Goal: Task Accomplishment & Management: Manage account settings

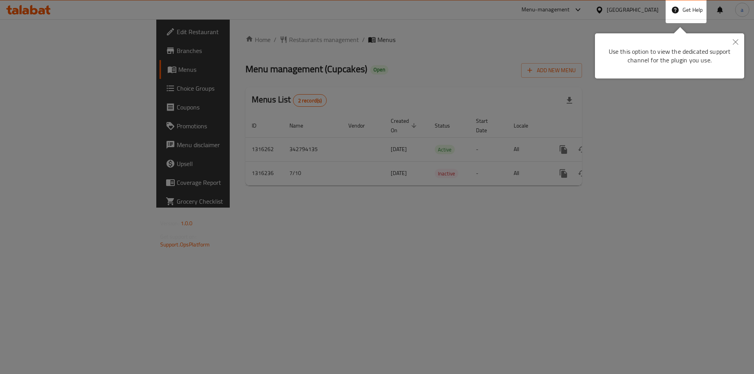
click at [582, 48] on div at bounding box center [377, 187] width 754 height 374
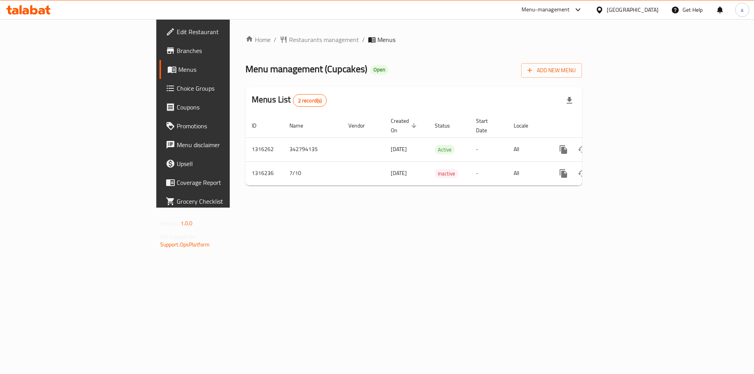
click at [653, 11] on div "Qatar" at bounding box center [633, 10] width 52 height 9
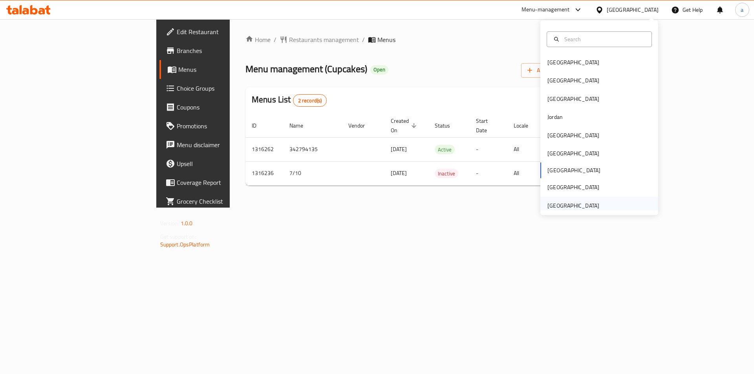
click at [604, 200] on div "[GEOGRAPHIC_DATA]" at bounding box center [600, 206] width 118 height 18
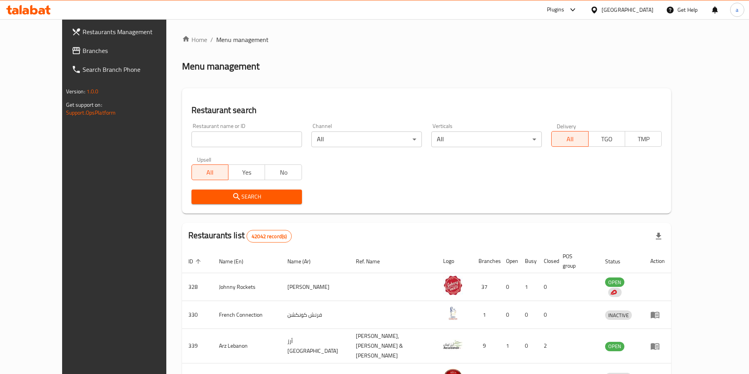
click at [83, 50] on span "Branches" at bounding box center [132, 50] width 98 height 9
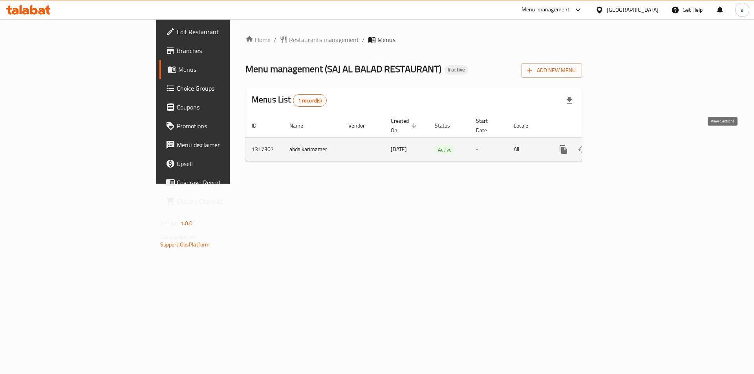
click at [625, 145] on icon "enhanced table" at bounding box center [620, 149] width 9 height 9
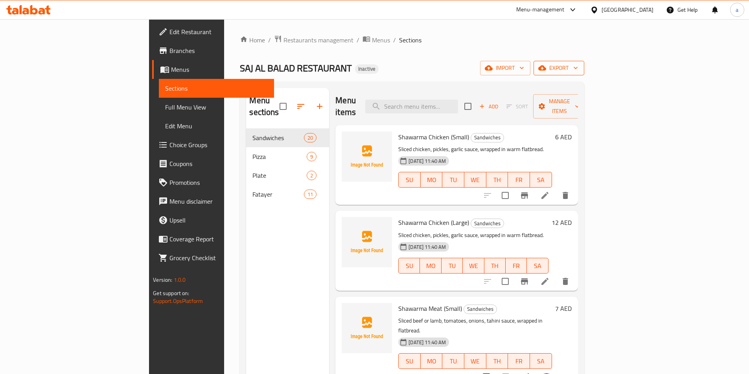
click at [578, 70] on span "export" at bounding box center [558, 68] width 38 height 10
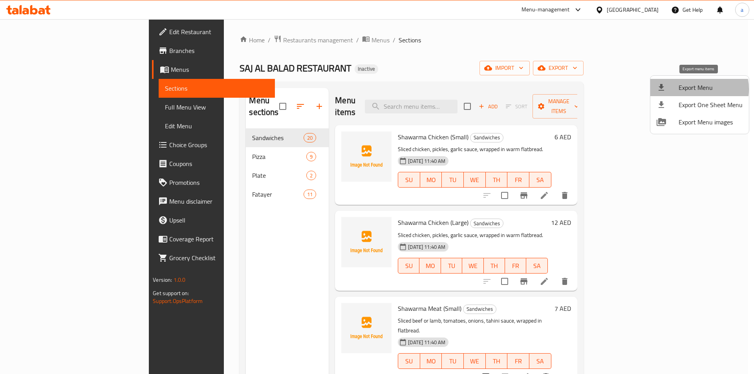
click at [694, 89] on span "Export Menu" at bounding box center [711, 87] width 64 height 9
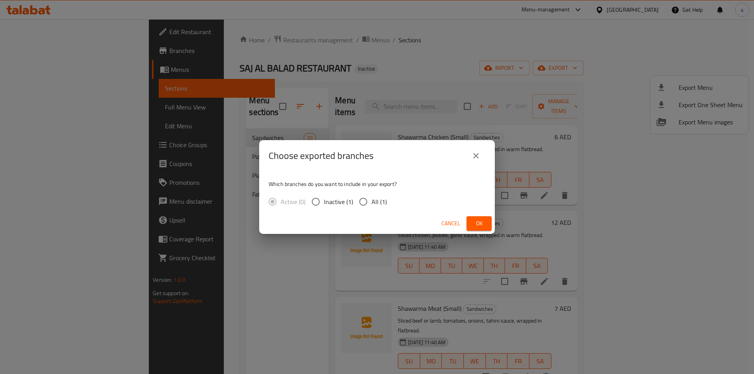
click at [480, 153] on icon "close" at bounding box center [476, 155] width 9 height 9
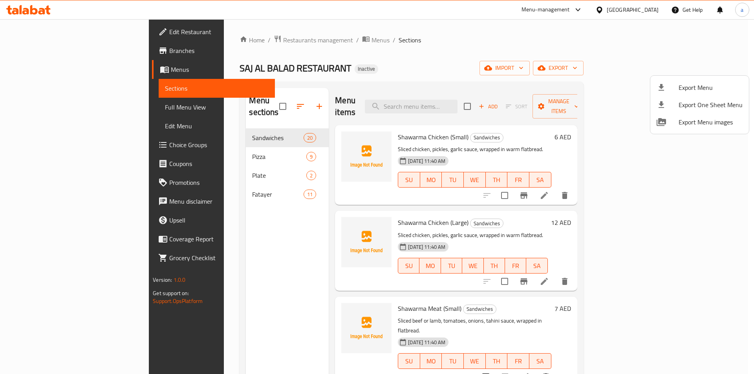
click at [580, 53] on div at bounding box center [377, 187] width 754 height 374
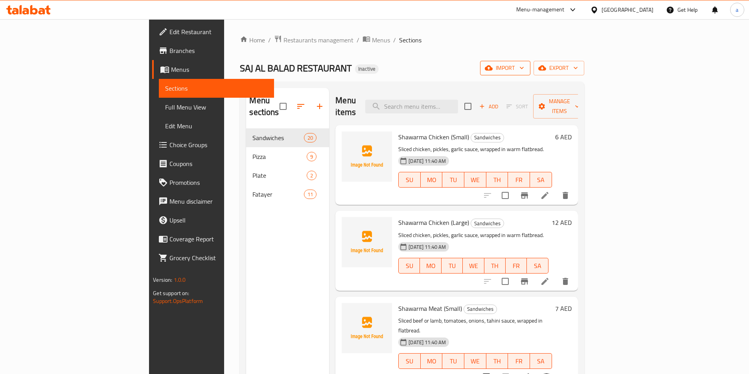
click at [524, 70] on span "import" at bounding box center [505, 68] width 38 height 10
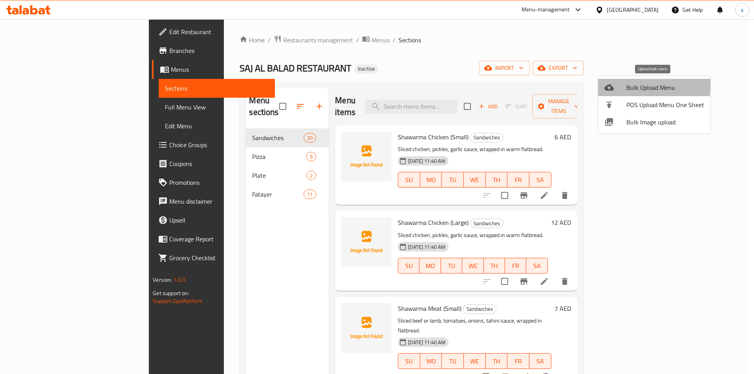
click at [611, 85] on icon at bounding box center [609, 87] width 9 height 6
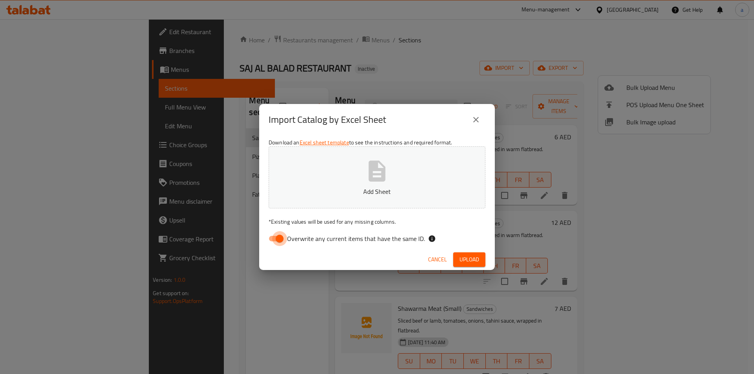
click at [286, 235] on input "Overwrite any current items that have the same ID." at bounding box center [279, 238] width 45 height 15
checkbox input "false"
click at [465, 259] on span "Upload" at bounding box center [470, 260] width 20 height 10
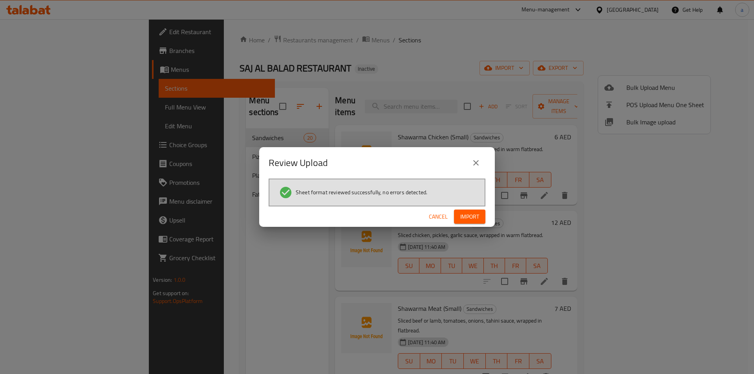
click at [464, 219] on span "Import" at bounding box center [469, 217] width 19 height 10
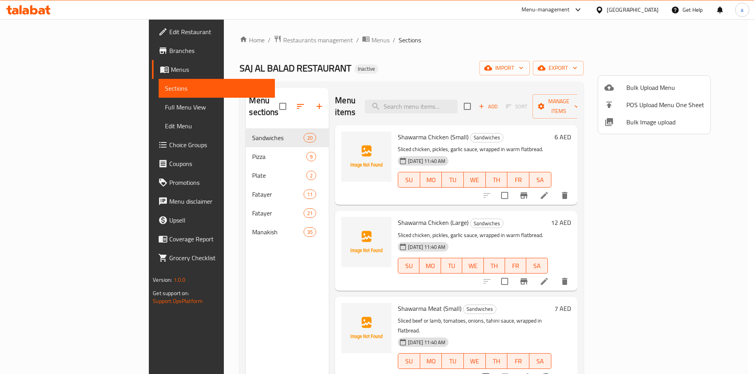
click at [190, 182] on div at bounding box center [377, 187] width 754 height 374
click at [252, 190] on span "Fatayer" at bounding box center [277, 194] width 51 height 9
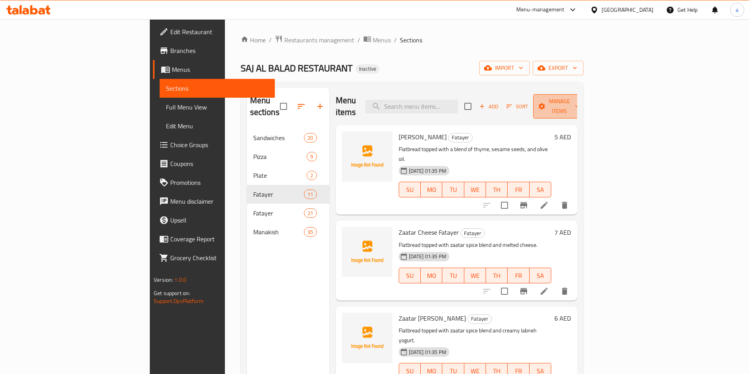
click at [579, 101] on span "Manage items" at bounding box center [559, 107] width 40 height 20
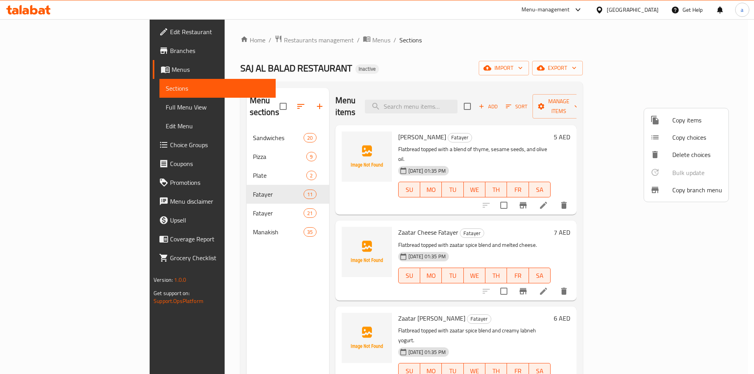
click at [693, 116] on span "Copy items" at bounding box center [698, 120] width 50 height 9
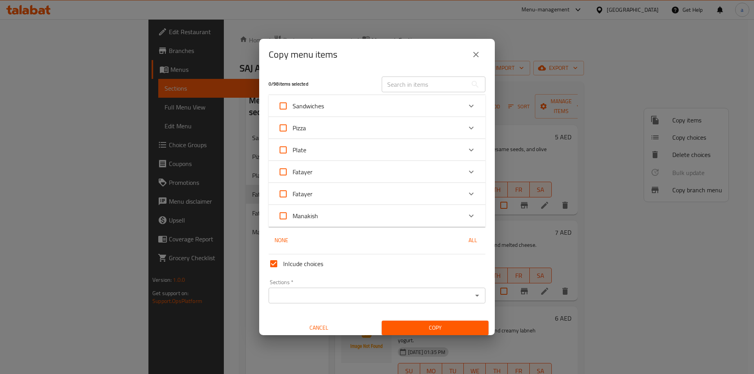
click at [345, 167] on div "Fatayer" at bounding box center [370, 172] width 184 height 19
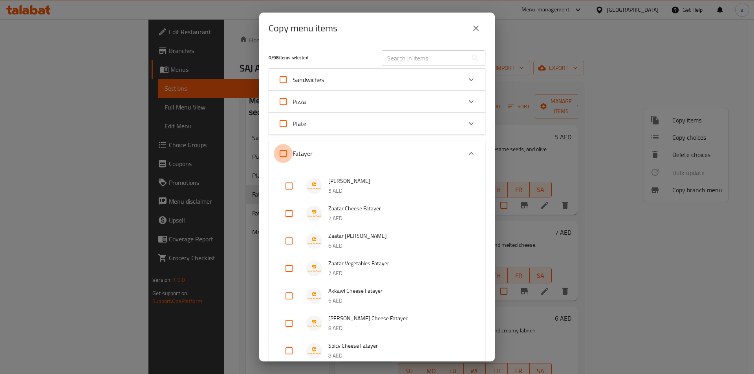
click at [289, 154] on input "Fatayer" at bounding box center [283, 153] width 19 height 19
checkbox input "true"
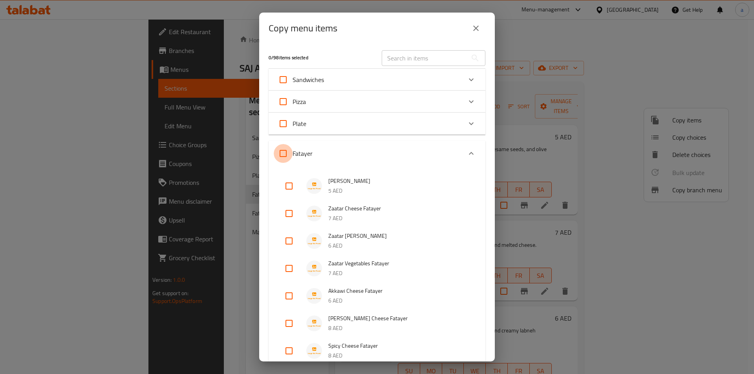
checkbox input "true"
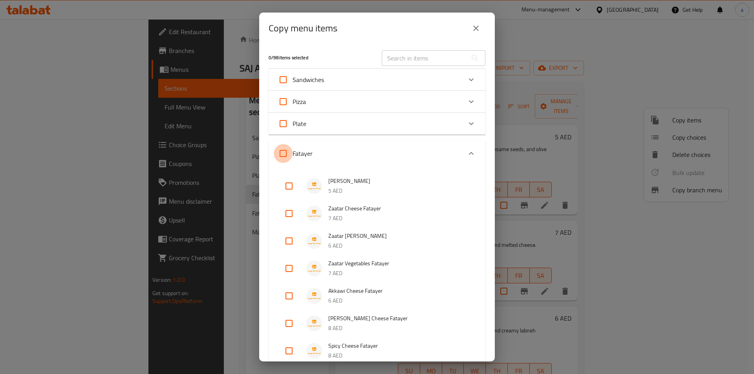
checkbox input "true"
click at [383, 126] on div "Plate" at bounding box center [370, 123] width 184 height 19
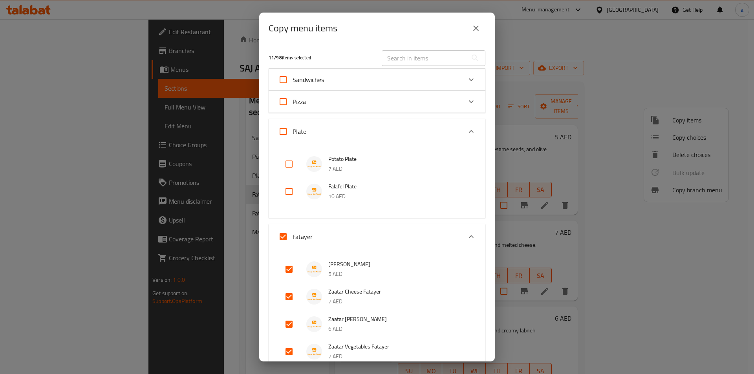
click at [331, 104] on div "Pizza" at bounding box center [370, 101] width 184 height 19
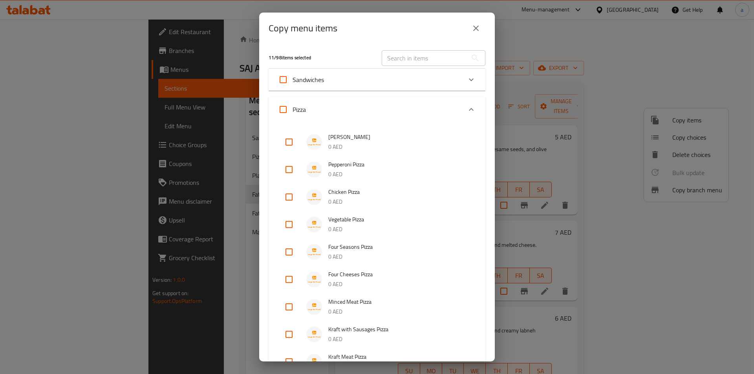
click at [338, 106] on div "Pizza" at bounding box center [370, 109] width 184 height 19
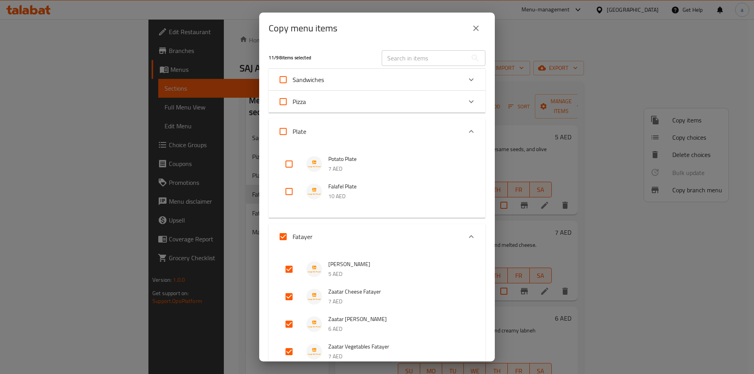
click at [330, 129] on div "Plate" at bounding box center [370, 131] width 184 height 19
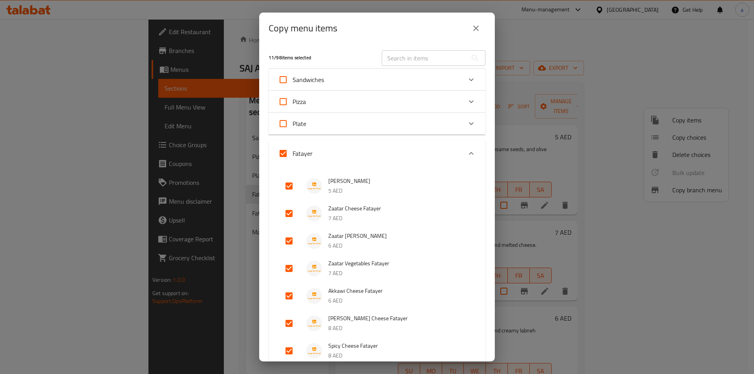
click at [383, 150] on div "Fatayer" at bounding box center [370, 153] width 184 height 19
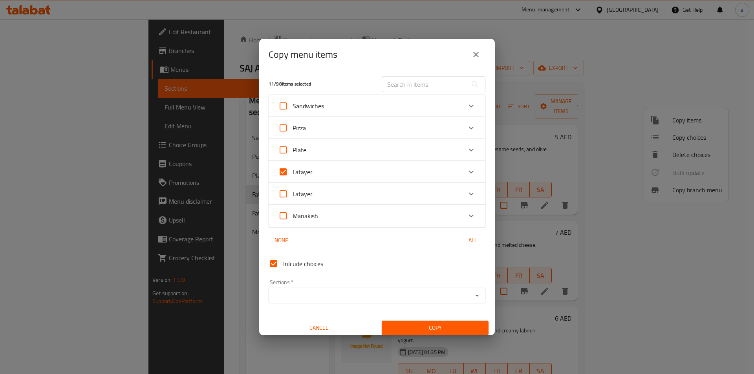
click at [345, 291] on input "Sections   *" at bounding box center [370, 295] width 199 height 11
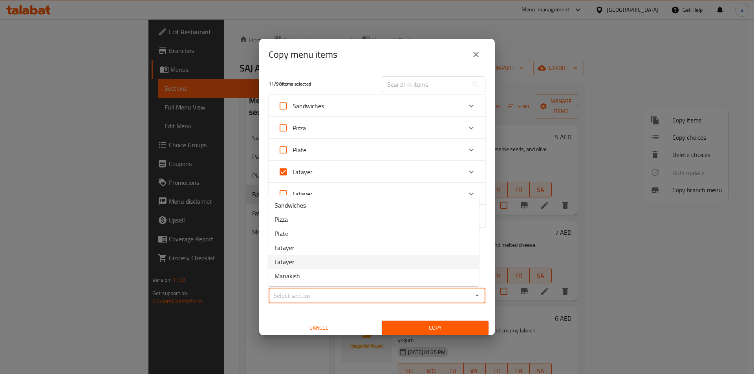
click at [320, 264] on li "Fatayer" at bounding box center [373, 262] width 211 height 14
type input "Fatayer"
click at [427, 322] on button "Copy" at bounding box center [435, 328] width 107 height 15
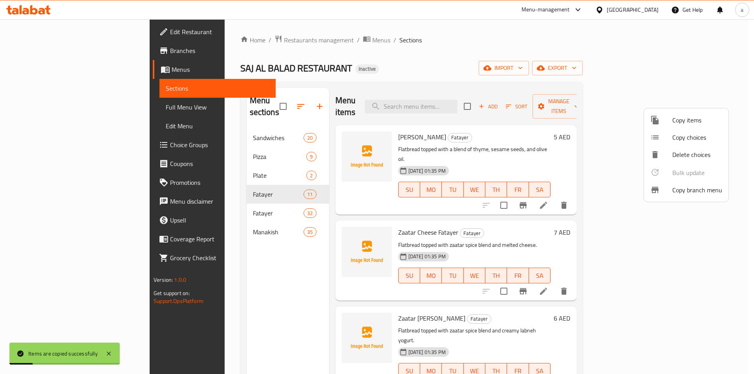
click at [234, 242] on div at bounding box center [377, 187] width 754 height 374
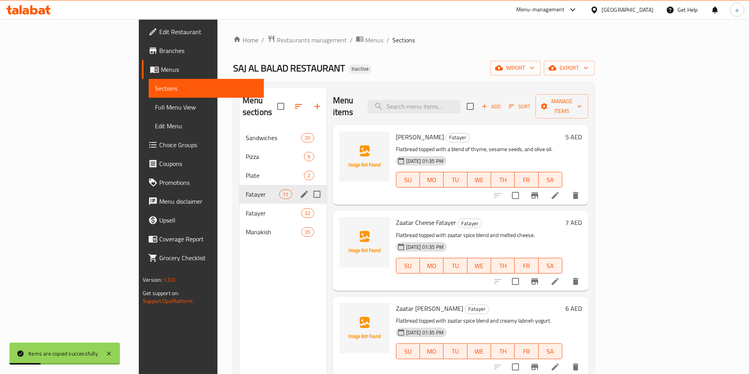
click at [308, 186] on input "Menu sections" at bounding box center [316, 194] width 17 height 17
checkbox input "true"
click at [288, 102] on icon "button" at bounding box center [292, 106] width 9 height 9
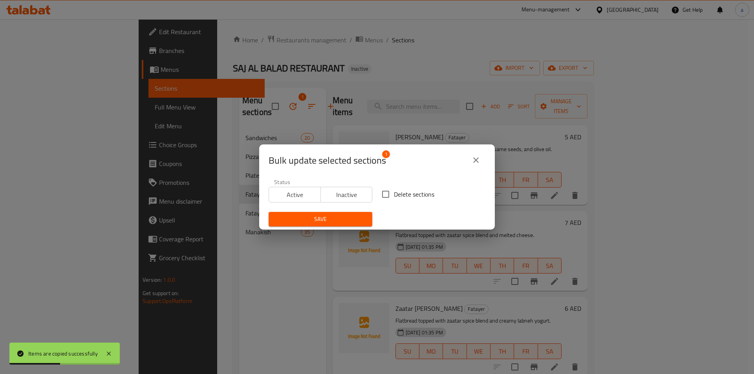
click at [390, 195] on input "Delete sections" at bounding box center [386, 194] width 17 height 17
checkbox input "true"
click at [343, 218] on span "Save" at bounding box center [320, 220] width 91 height 10
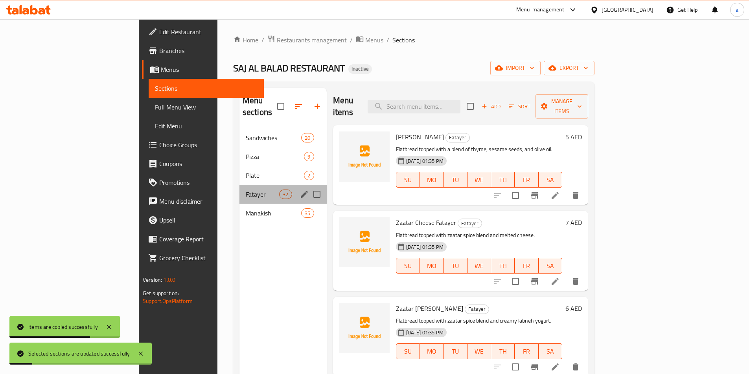
click at [246, 190] on span "Fatayer" at bounding box center [262, 194] width 33 height 9
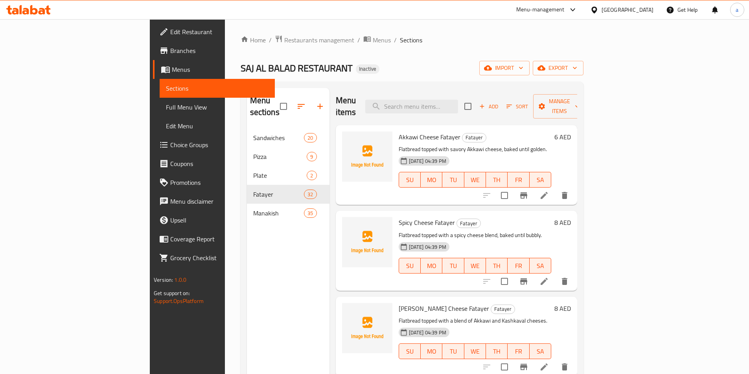
click at [247, 284] on div "Menu sections Sandwiches 20 Pizza 9 Plate 2 Fatayer 32 Manakish 35" at bounding box center [288, 275] width 83 height 374
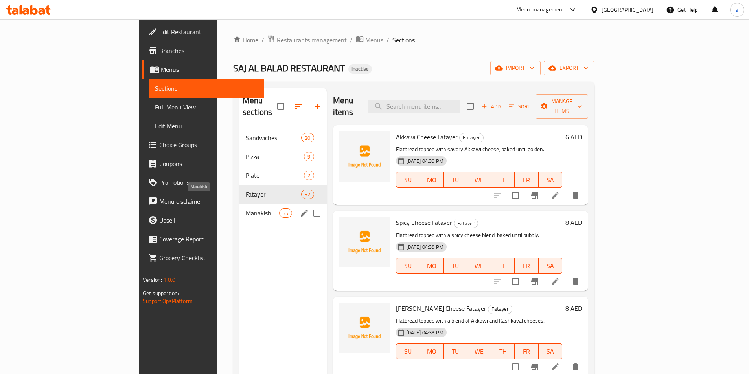
click at [246, 209] on span "Manakish" at bounding box center [262, 213] width 33 height 9
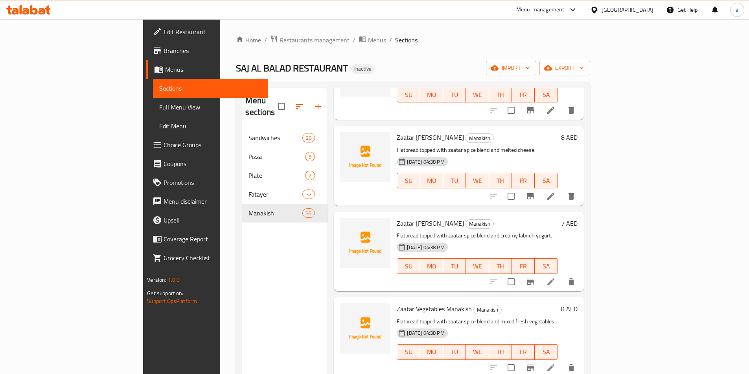
scroll to position [39, 0]
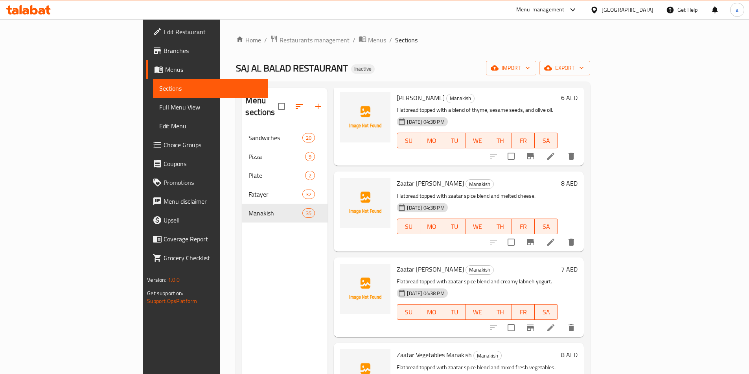
click at [159, 105] on span "Full Menu View" at bounding box center [210, 107] width 103 height 9
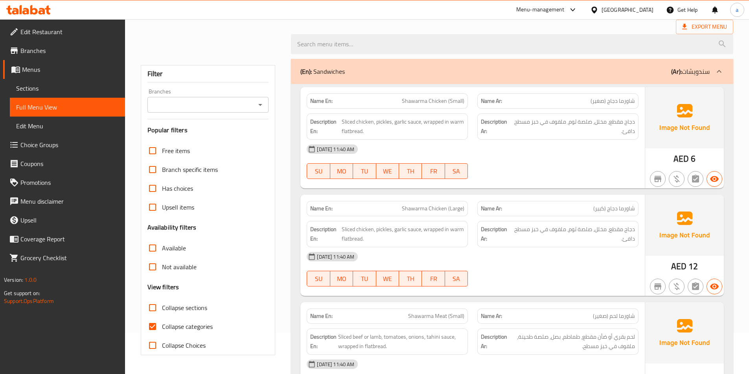
scroll to position [157, 0]
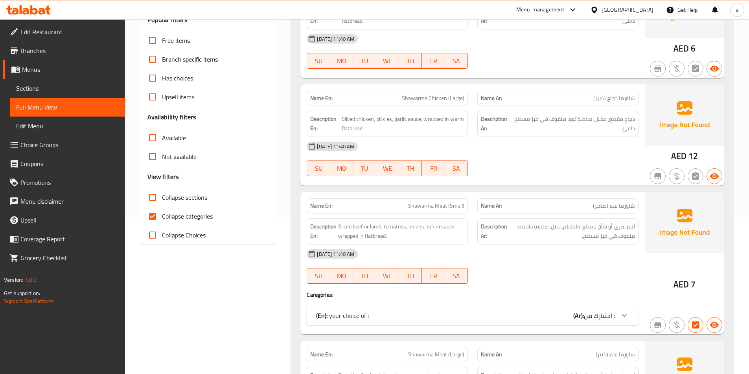
click at [185, 217] on span "Collapse categories" at bounding box center [187, 216] width 51 height 9
click at [162, 217] on input "Collapse categories" at bounding box center [152, 216] width 19 height 19
checkbox input "false"
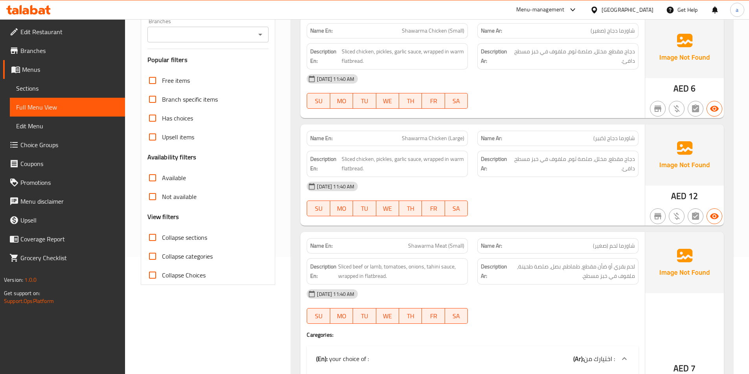
scroll to position [118, 0]
click at [190, 239] on span "Collapse sections" at bounding box center [184, 236] width 45 height 9
click at [162, 239] on input "Collapse sections" at bounding box center [152, 236] width 19 height 19
checkbox input "true"
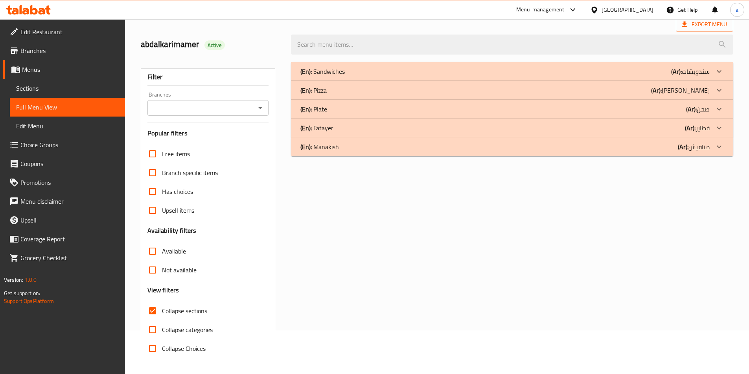
scroll to position [44, 0]
click at [346, 125] on div "(En): Fatayer (Ar): فطاير" at bounding box center [504, 127] width 409 height 9
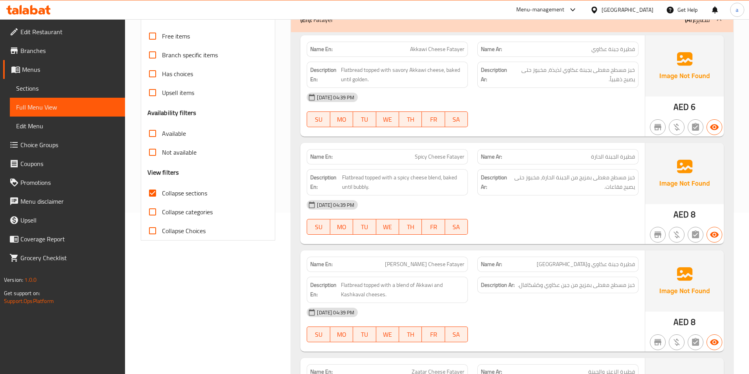
scroll to position [4, 0]
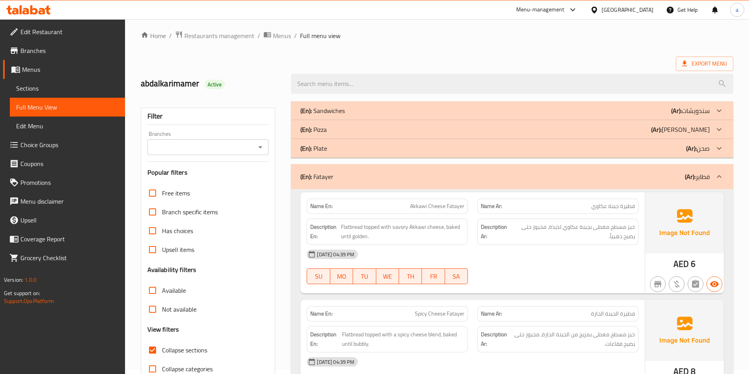
click at [356, 176] on div "(En): Fatayer (Ar): فطاير" at bounding box center [504, 176] width 409 height 9
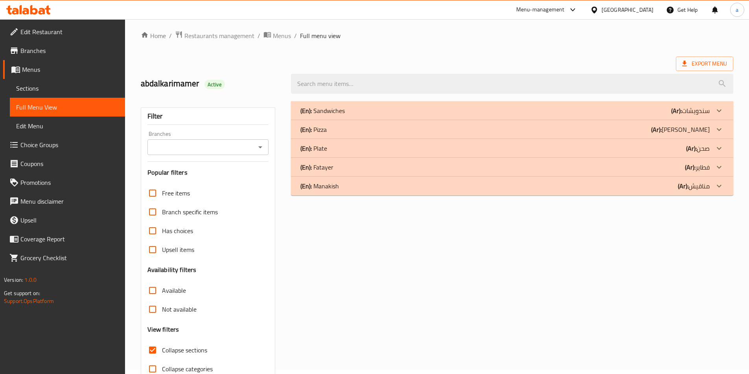
click at [329, 194] on div "(En): Manakish (Ar): مناقيش" at bounding box center [512, 186] width 442 height 19
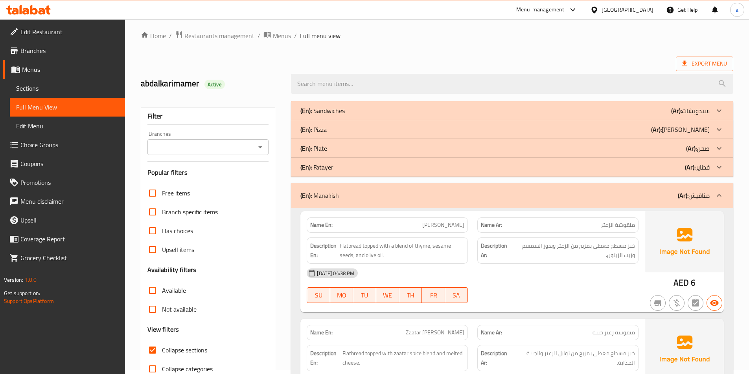
click at [339, 170] on div "(En): Fatayer (Ar): فطاير" at bounding box center [504, 167] width 409 height 9
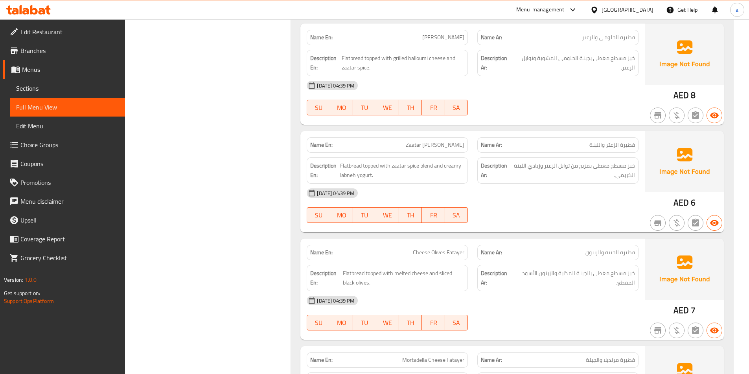
scroll to position [829, 0]
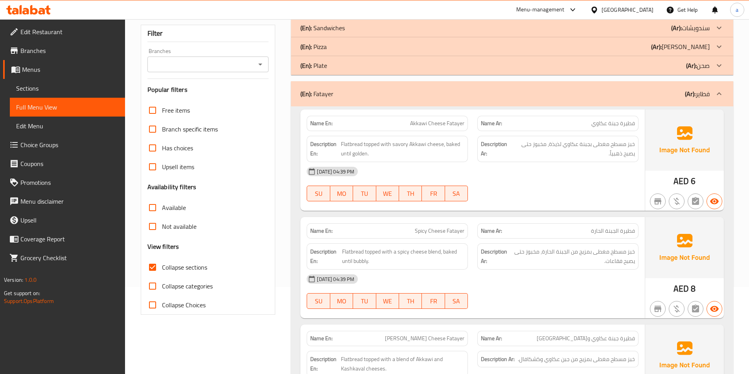
scroll to position [6979, 0]
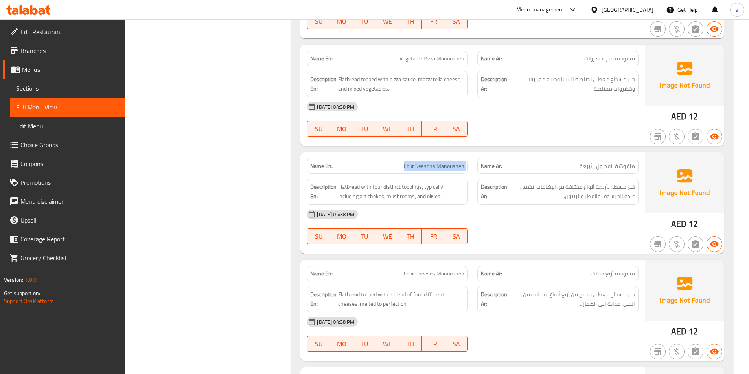
drag, startPoint x: 400, startPoint y: 163, endPoint x: 481, endPoint y: 170, distance: 81.2
click at [481, 170] on div "Name En: Four Seasons Manousheh Name Ar: منقوشة الفصول الأربعة" at bounding box center [472, 166] width 341 height 25
copy span "Four Seasons Manousheh"
click at [43, 90] on span "Sections" at bounding box center [67, 88] width 103 height 9
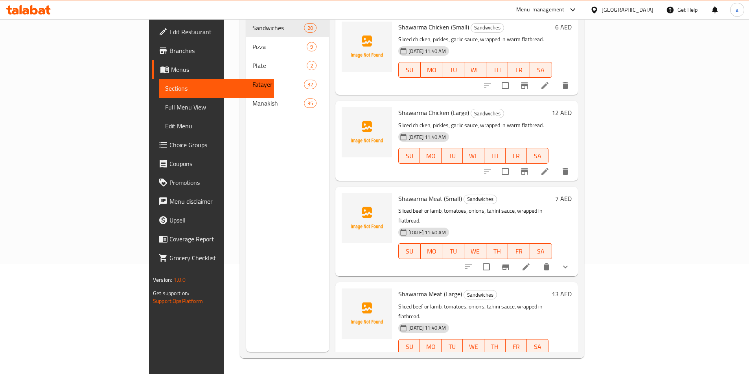
scroll to position [110, 0]
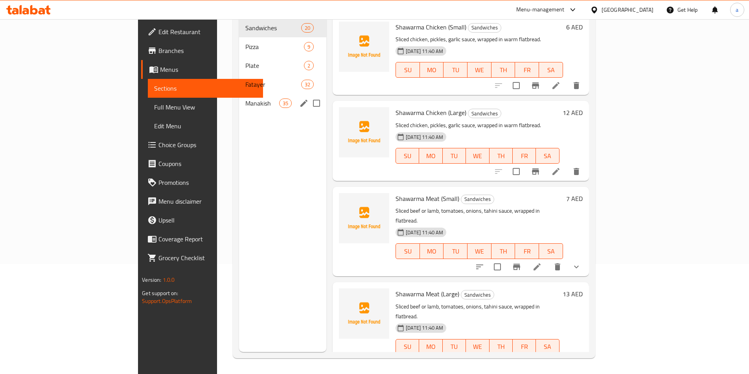
drag, startPoint x: 189, startPoint y: 96, endPoint x: 1, endPoint y: 283, distance: 265.1
click at [245, 99] on span "Manakish" at bounding box center [262, 103] width 34 height 9
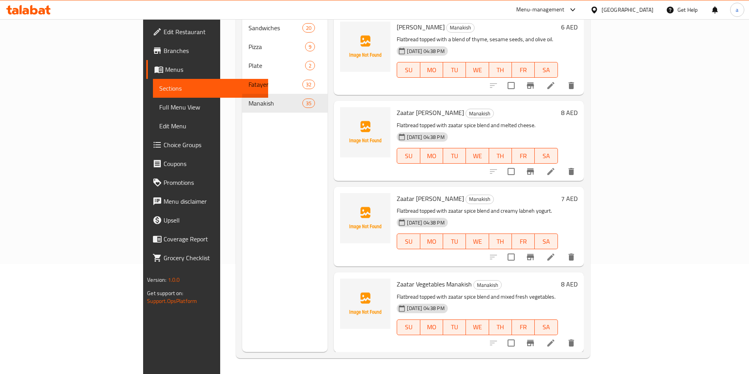
click at [242, 261] on div "Menu sections Sandwiches 20 Pizza 9 Plate 2 Fatayer 32 Manakish 35" at bounding box center [284, 165] width 85 height 374
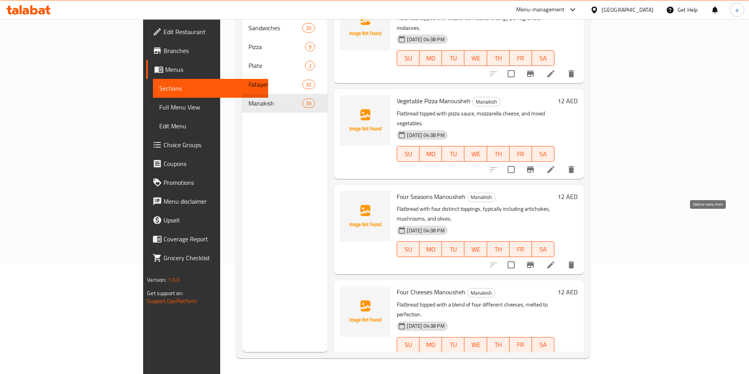
click at [574, 262] on icon "delete" at bounding box center [571, 265] width 6 height 7
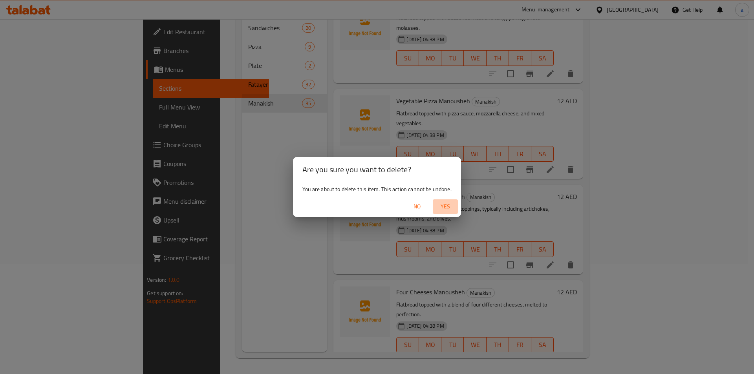
click at [449, 201] on button "Yes" at bounding box center [445, 207] width 25 height 15
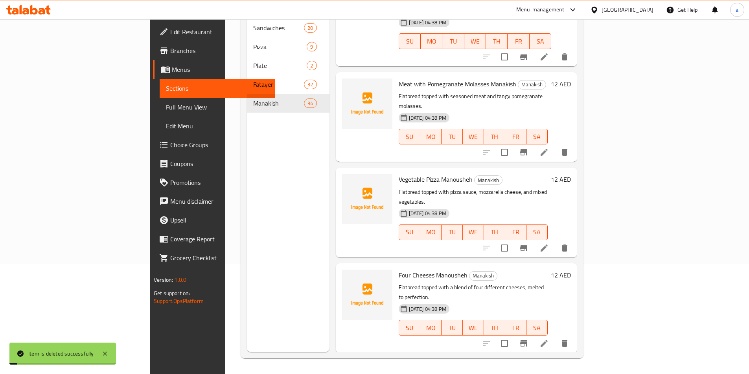
scroll to position [2564, 0]
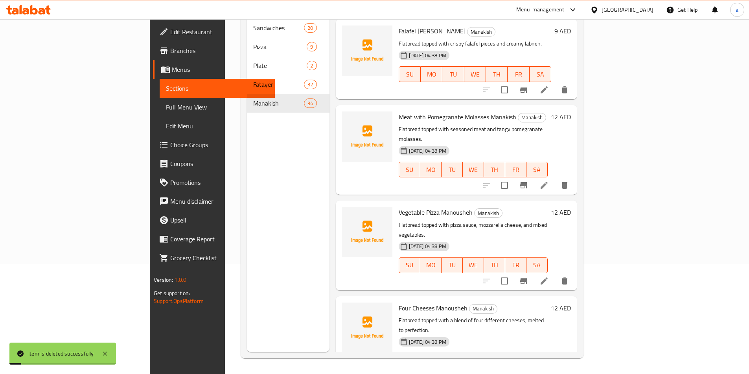
click at [247, 228] on div "Menu sections Sandwiches 20 Pizza 9 Plate 2 Fatayer 32 Manakish 34" at bounding box center [288, 165] width 83 height 374
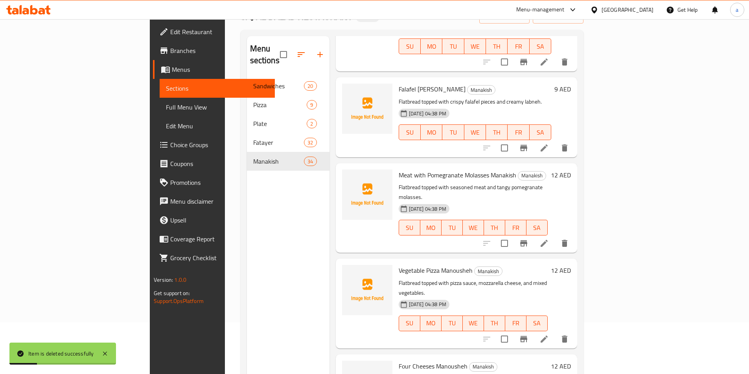
scroll to position [110, 0]
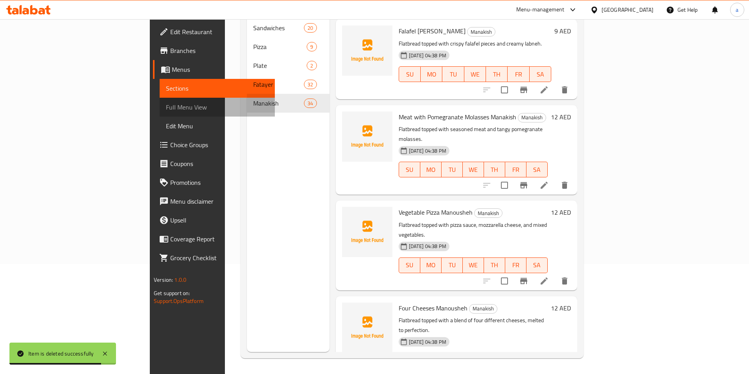
click at [166, 107] on span "Full Menu View" at bounding box center [217, 107] width 103 height 9
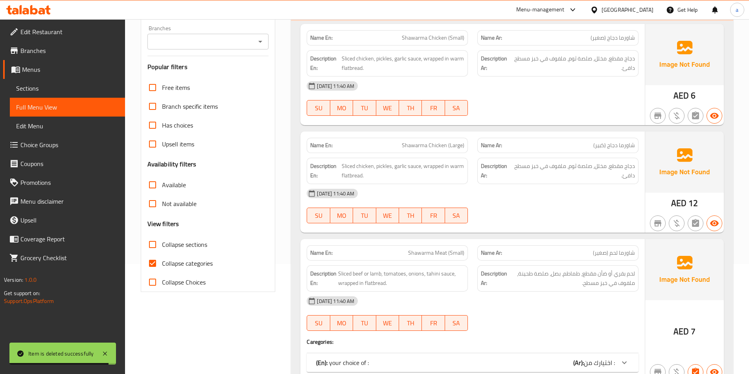
drag, startPoint x: 184, startPoint y: 244, endPoint x: 191, endPoint y: 262, distance: 19.6
click at [184, 244] on span "Collapse sections" at bounding box center [184, 244] width 45 height 9
click at [162, 244] on input "Collapse sections" at bounding box center [152, 244] width 19 height 19
checkbox input "true"
click at [191, 262] on span "Collapse categories" at bounding box center [187, 263] width 51 height 9
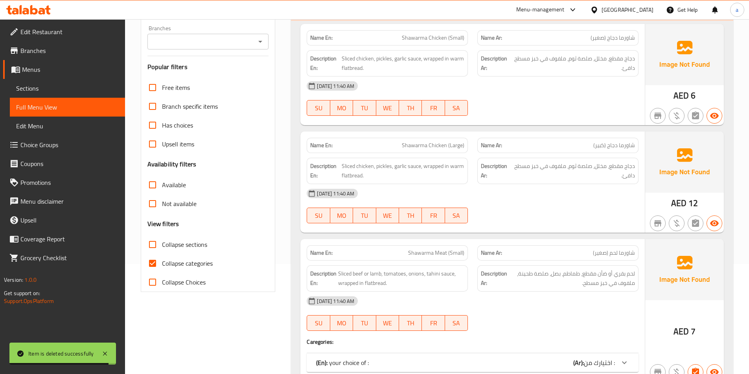
click at [162, 262] on input "Collapse categories" at bounding box center [152, 263] width 19 height 19
checkbox input "false"
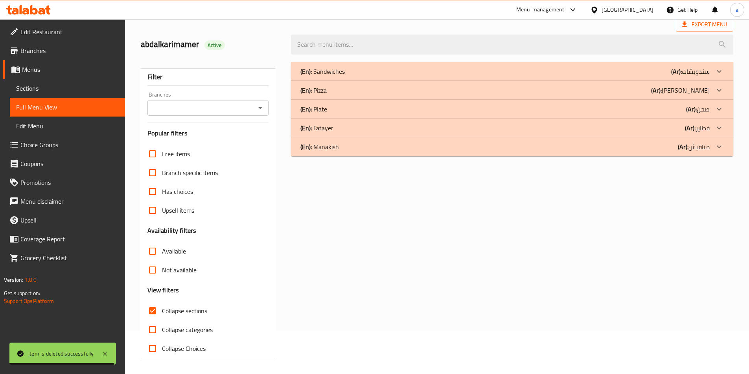
scroll to position [44, 0]
click at [353, 151] on div "(En): Manakish (Ar): مناقيش" at bounding box center [504, 146] width 409 height 9
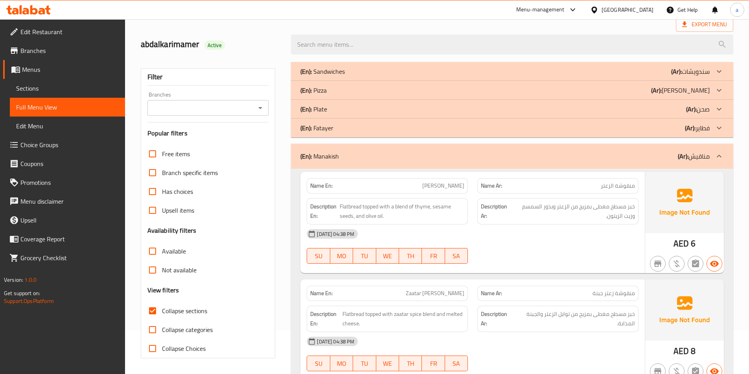
click at [368, 132] on div "(En): Fatayer (Ar): فطاير" at bounding box center [504, 127] width 409 height 9
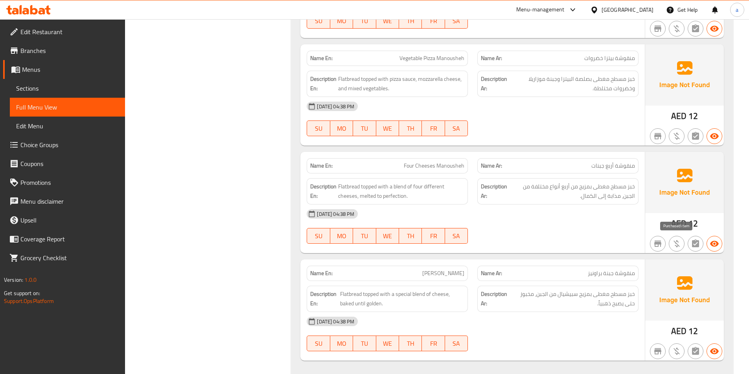
scroll to position [6997, 0]
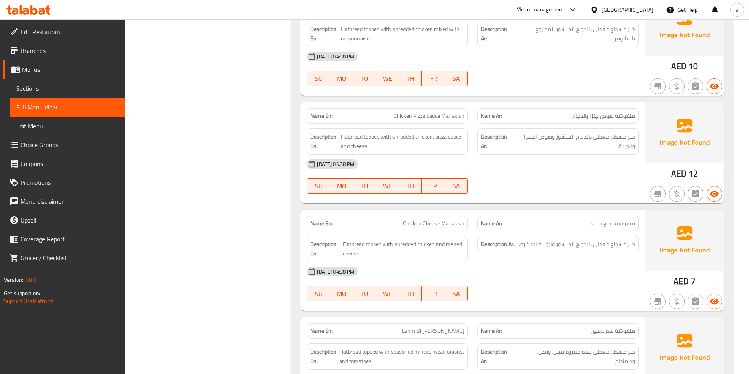
scroll to position [6133, 0]
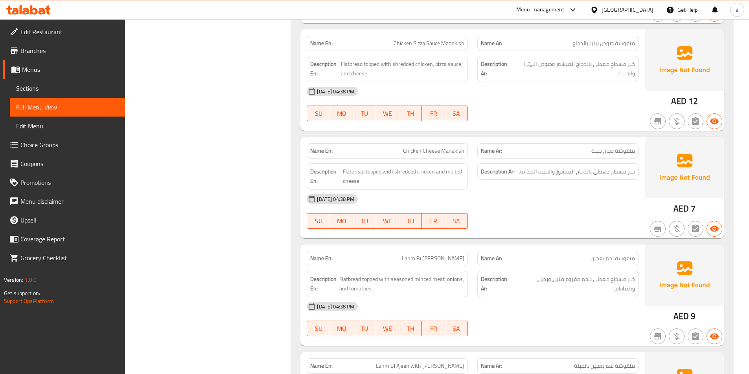
drag, startPoint x: 264, startPoint y: 189, endPoint x: 519, endPoint y: 87, distance: 274.4
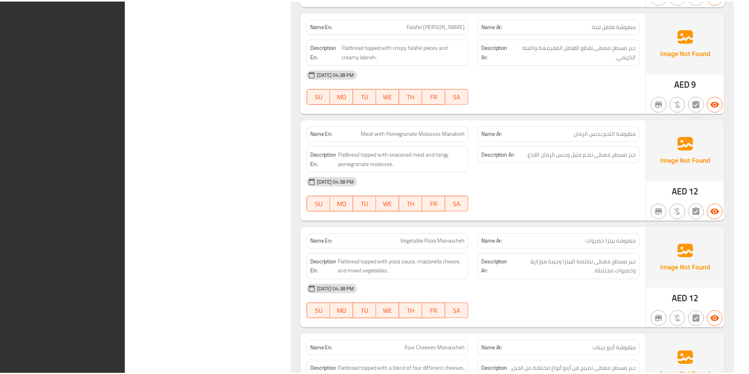
scroll to position [6997, 0]
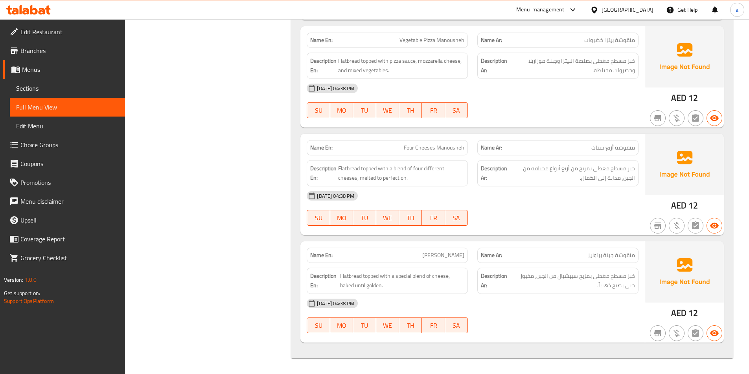
drag, startPoint x: 263, startPoint y: 205, endPoint x: 262, endPoint y: 213, distance: 7.1
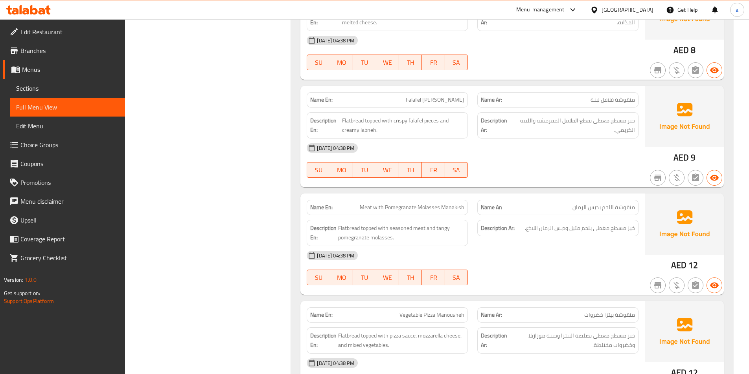
click at [36, 90] on span "Sections" at bounding box center [67, 88] width 103 height 9
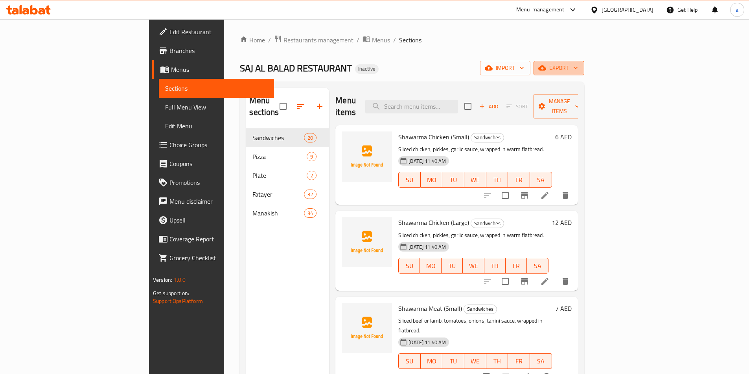
click at [578, 66] on span "export" at bounding box center [558, 68] width 38 height 10
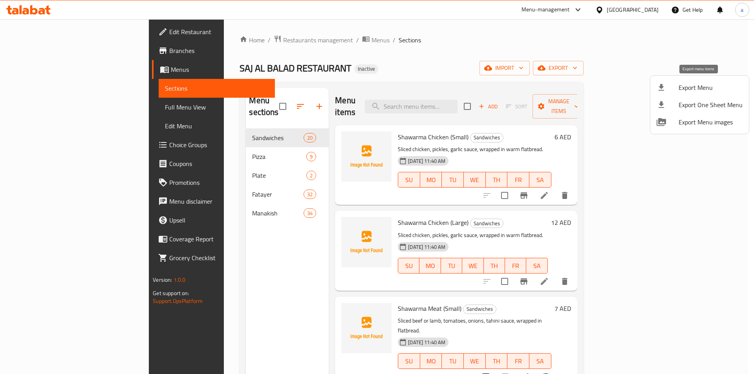
click at [698, 92] on span "Export Menu" at bounding box center [711, 87] width 64 height 9
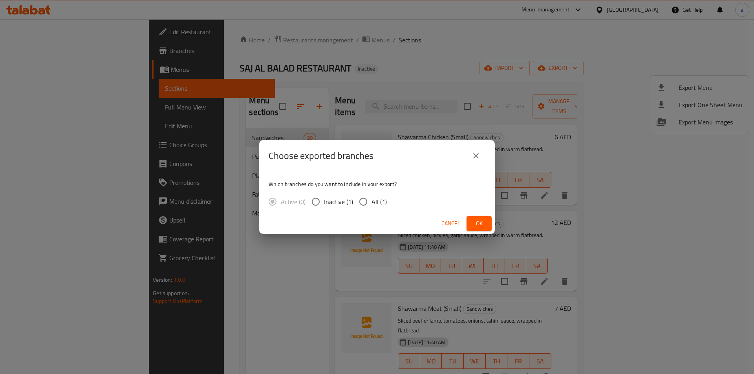
click at [368, 201] on input "All (1)" at bounding box center [363, 202] width 17 height 17
radio input "true"
click at [474, 222] on span "Ok" at bounding box center [479, 224] width 13 height 10
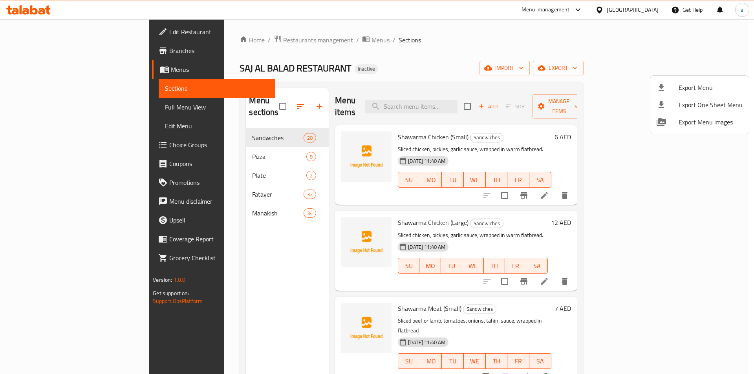
click at [197, 198] on div at bounding box center [377, 187] width 754 height 374
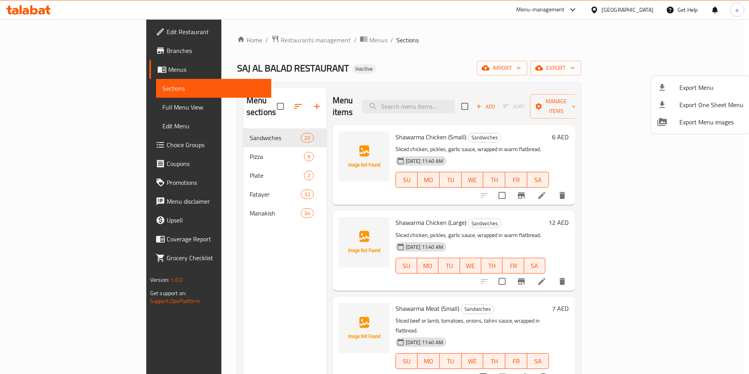
click at [250, 209] on span "Manakish" at bounding box center [275, 213] width 51 height 9
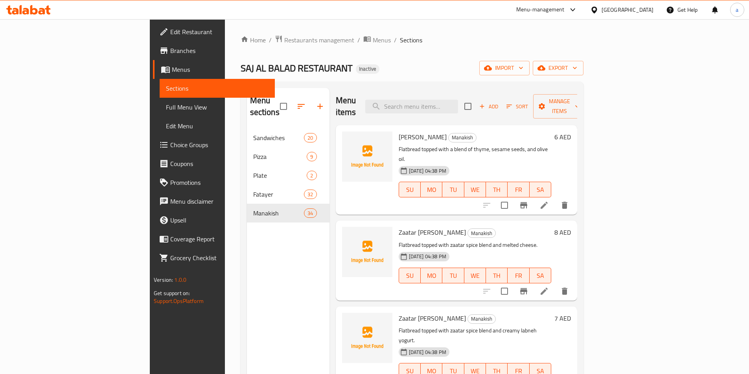
click at [329, 232] on div "Menu items Add Sort Manage items Zaatar Manakish Manakish Flatbread topped with…" at bounding box center [453, 275] width 248 height 374
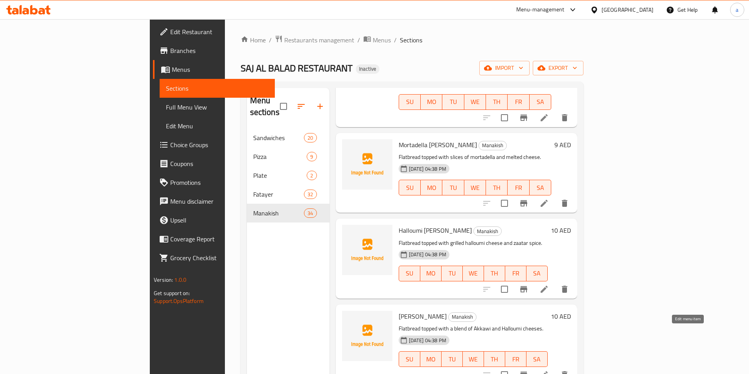
click at [549, 371] on icon at bounding box center [543, 375] width 9 height 9
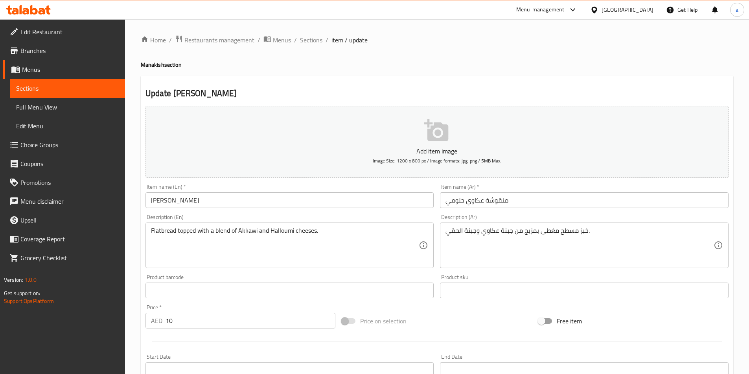
click at [455, 232] on textarea "خبز مسطح مغطى بمزيج من جبنة عكاوي وجبنة الحمّي." at bounding box center [579, 245] width 268 height 37
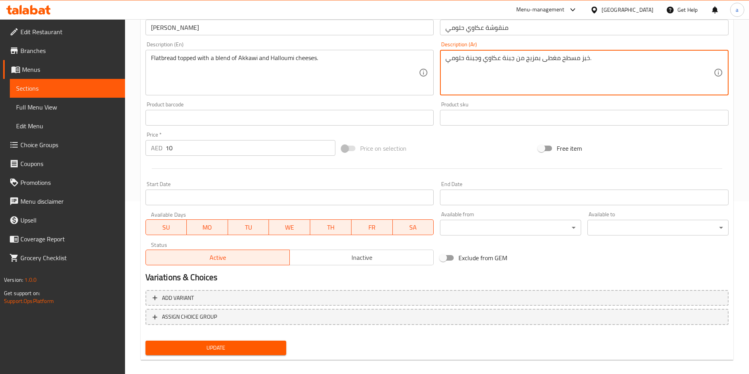
scroll to position [181, 0]
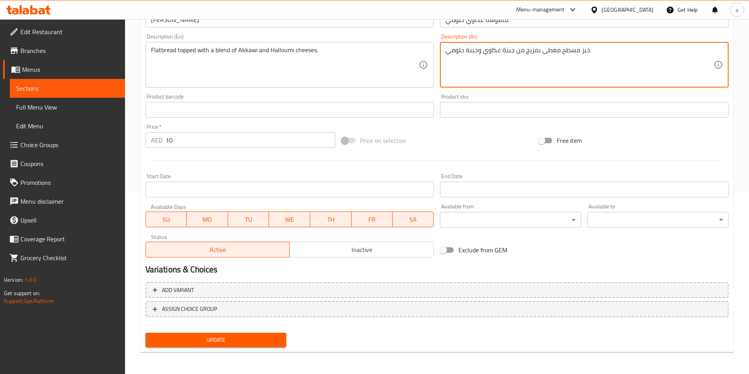
type textarea "خبز مسطح مغطى بمزيج من جبنة عكاوي وجبنة حلومي."
click at [257, 338] on span "Update" at bounding box center [216, 341] width 128 height 10
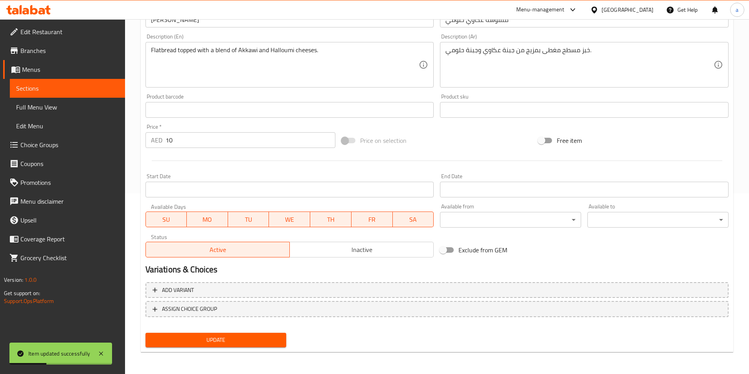
drag, startPoint x: 57, startPoint y: 88, endPoint x: 32, endPoint y: 133, distance: 51.7
click at [57, 88] on span "Sections" at bounding box center [67, 88] width 103 height 9
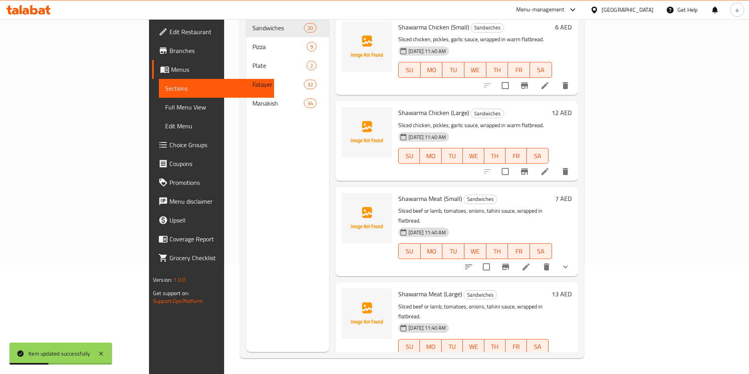
scroll to position [110, 0]
click at [329, 175] on div "Menu items Add Sort Manage items Shawarma Chicken (Small) Sandwiches Sliced chi…" at bounding box center [453, 165] width 248 height 374
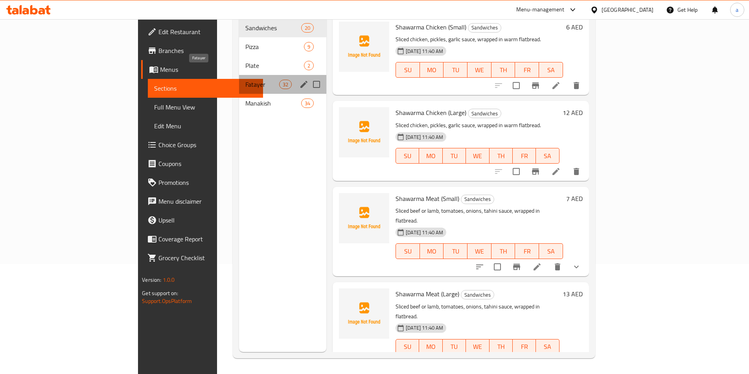
click at [245, 80] on span "Fatayer" at bounding box center [262, 84] width 34 height 9
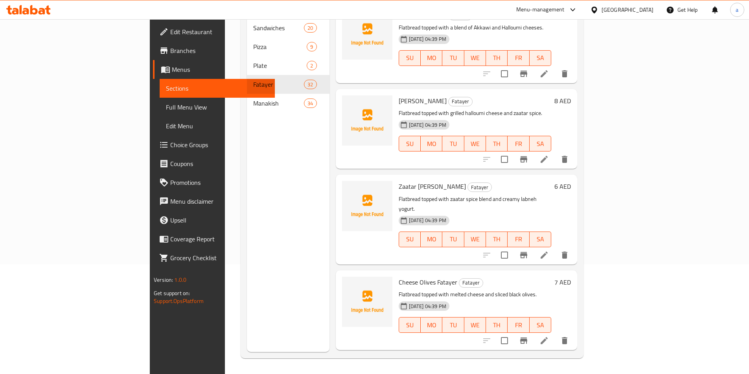
scroll to position [1137, 0]
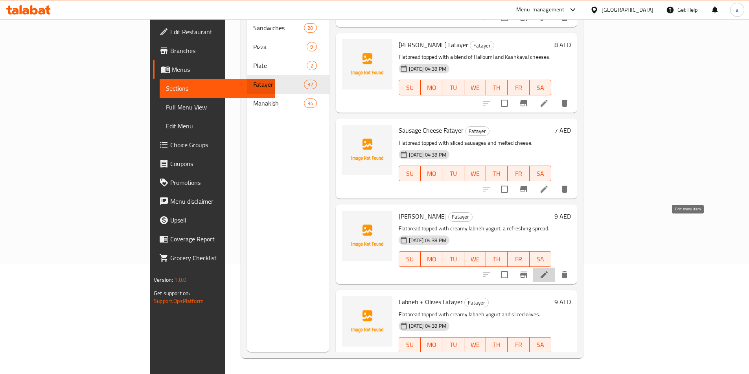
click at [549, 270] on icon at bounding box center [543, 274] width 9 height 9
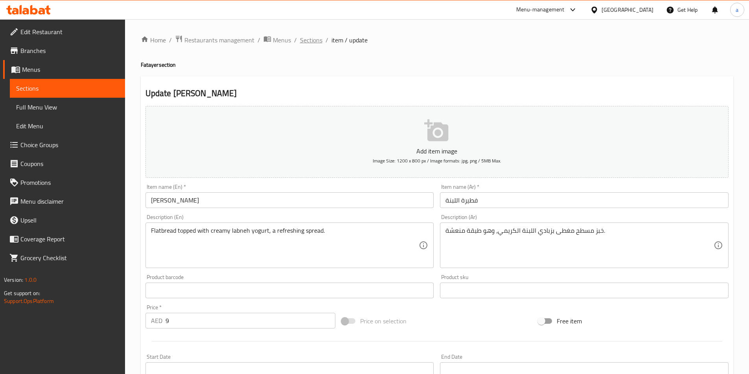
click at [307, 43] on span "Sections" at bounding box center [311, 39] width 22 height 9
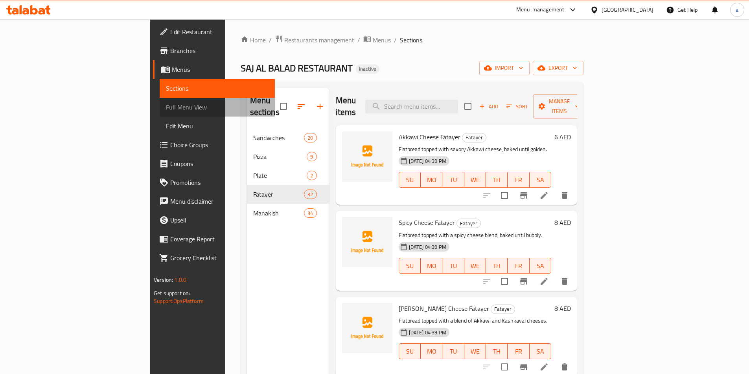
click at [166, 108] on span "Full Menu View" at bounding box center [217, 107] width 103 height 9
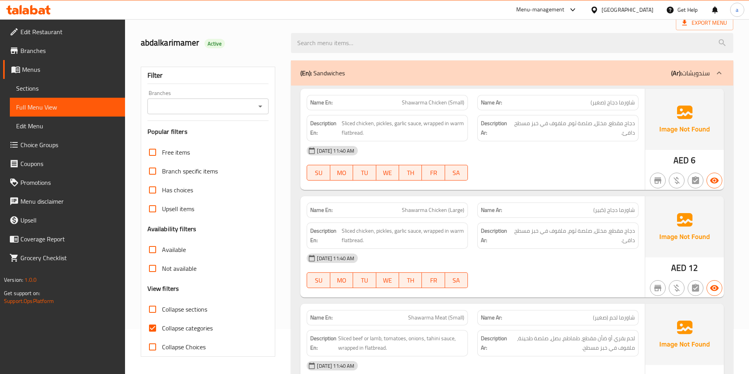
scroll to position [118, 0]
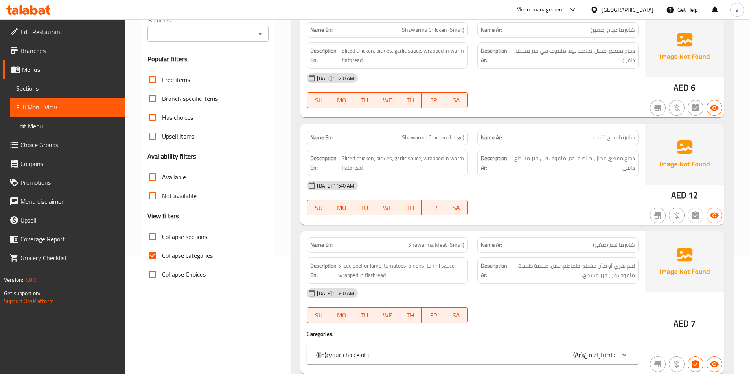
click at [179, 240] on span "Collapse sections" at bounding box center [184, 236] width 45 height 9
click at [162, 240] on input "Collapse sections" at bounding box center [152, 236] width 19 height 19
checkbox input "true"
click at [185, 259] on span "Collapse categories" at bounding box center [187, 255] width 51 height 9
click at [162, 259] on input "Collapse categories" at bounding box center [152, 255] width 19 height 19
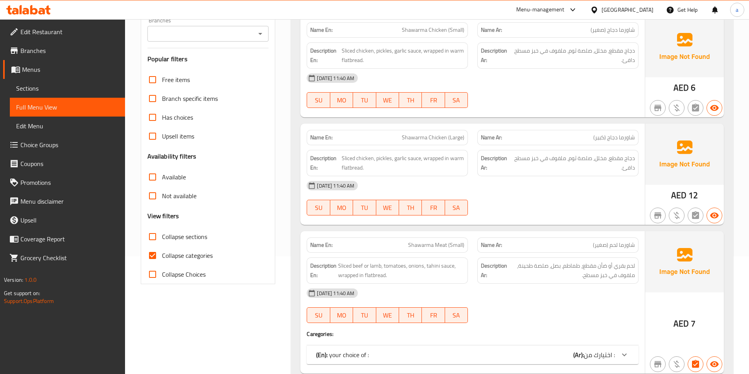
checkbox input "false"
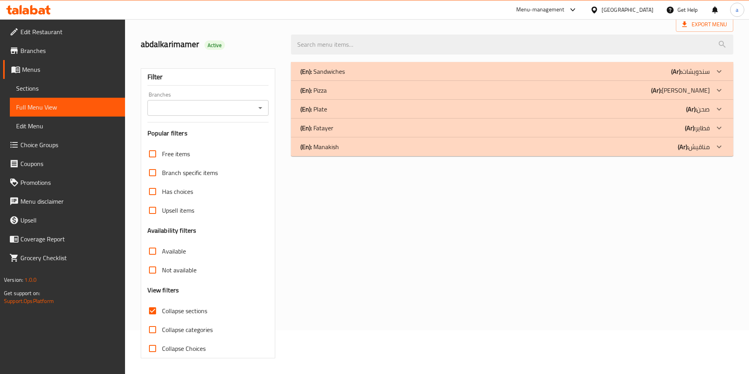
scroll to position [44, 0]
click at [338, 130] on div "(En): Fatayer (Ar): فطاير" at bounding box center [504, 127] width 409 height 9
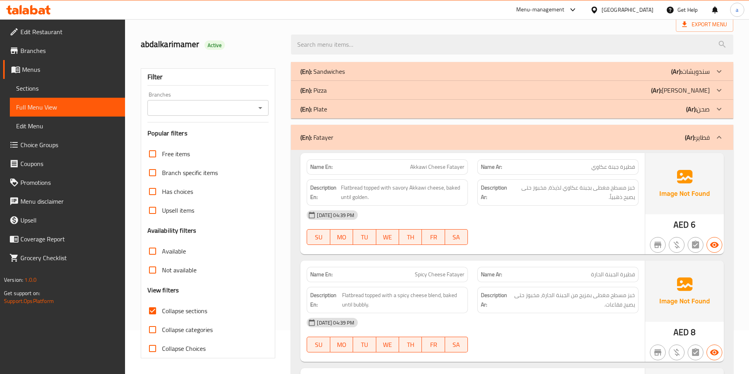
click at [345, 144] on div "(En): Fatayer (Ar): فطاير" at bounding box center [512, 137] width 442 height 25
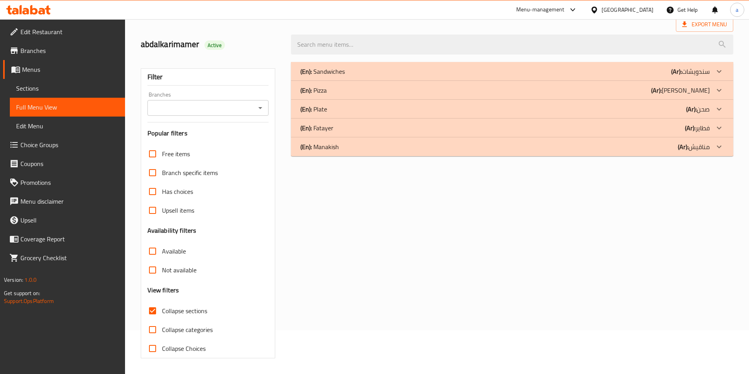
click at [329, 156] on div "(En): Sandwiches (Ar): سندويشات Name En: Shawarma Chicken (Small) Name Ar: شاور…" at bounding box center [511, 210] width 451 height 306
click at [331, 155] on div "(En): Manakish (Ar): مناقيش" at bounding box center [512, 147] width 442 height 19
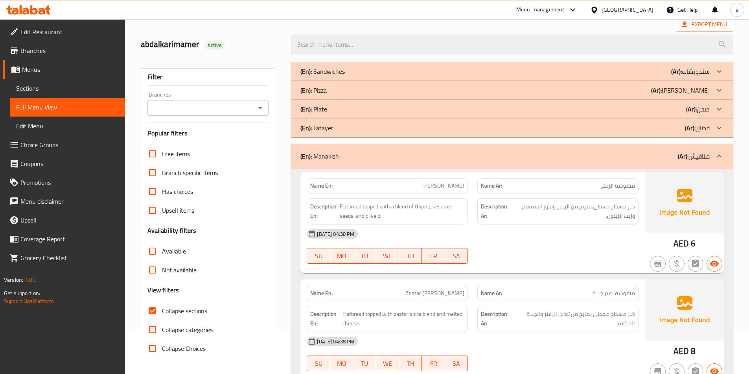
click at [345, 137] on div "(En): Fatayer (Ar): فطاير" at bounding box center [512, 128] width 442 height 19
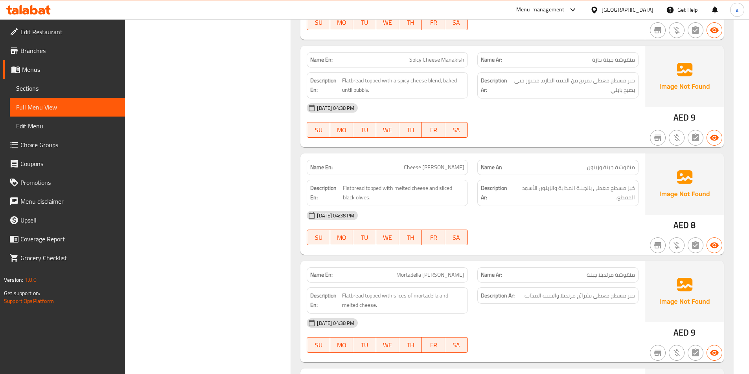
scroll to position [4089, 0]
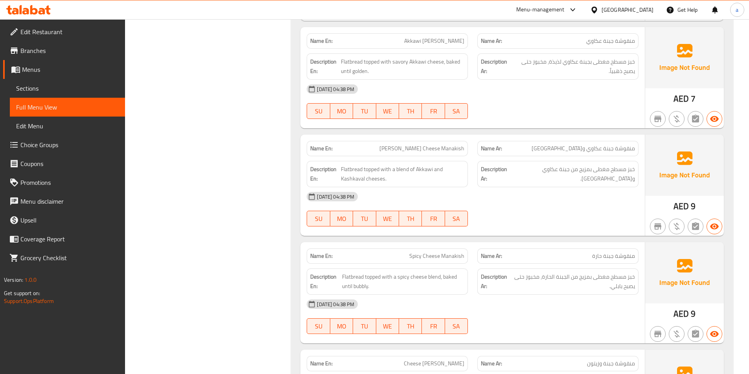
click at [60, 82] on link "Sections" at bounding box center [67, 88] width 115 height 19
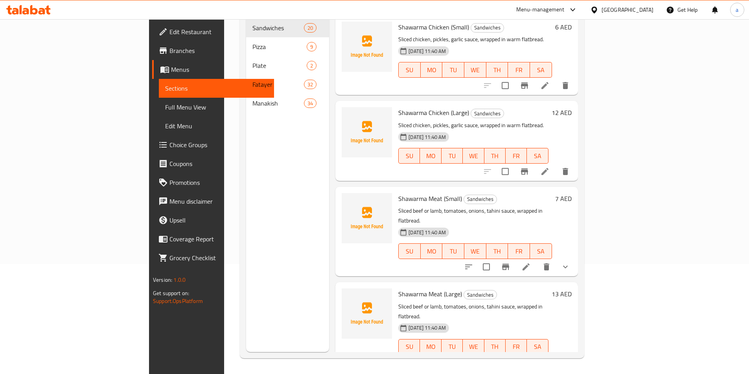
scroll to position [110, 0]
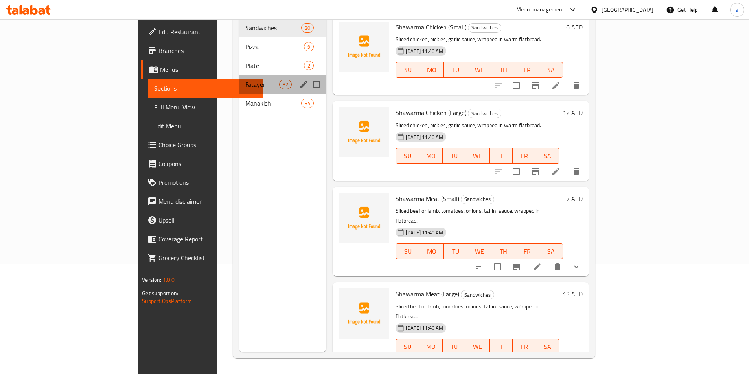
click at [239, 79] on div "Fatayer 32" at bounding box center [282, 84] width 87 height 19
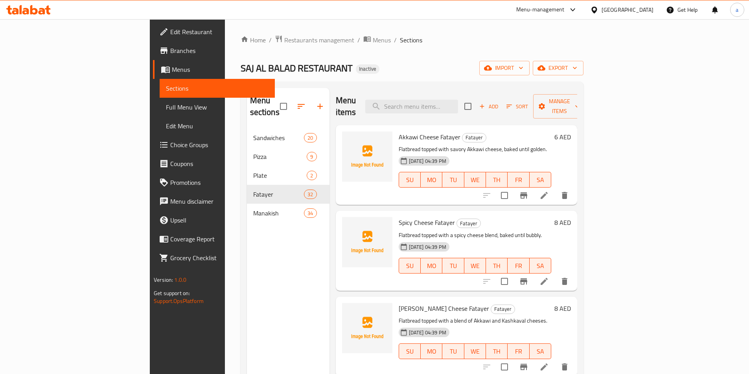
click at [247, 259] on div "Menu sections Sandwiches 20 Pizza 9 Plate 2 Fatayer 32 Manakish 34" at bounding box center [288, 275] width 83 height 374
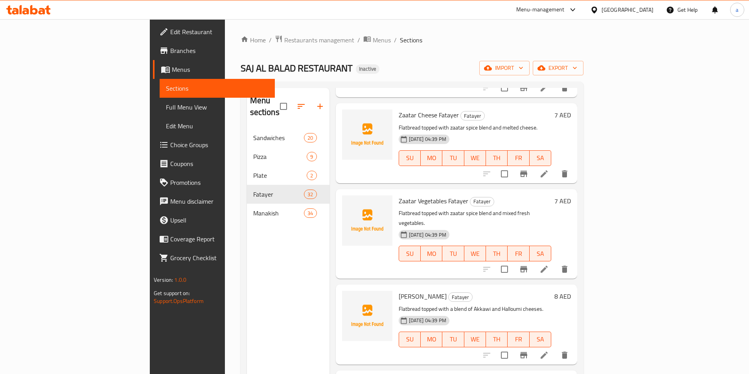
click at [555, 349] on li at bounding box center [544, 356] width 22 height 14
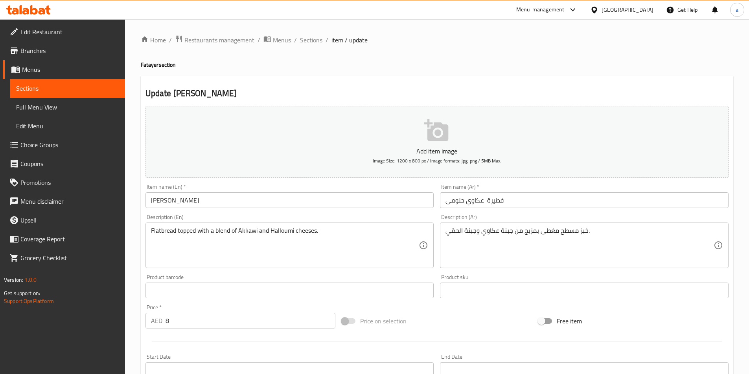
click at [310, 41] on span "Sections" at bounding box center [311, 39] width 22 height 9
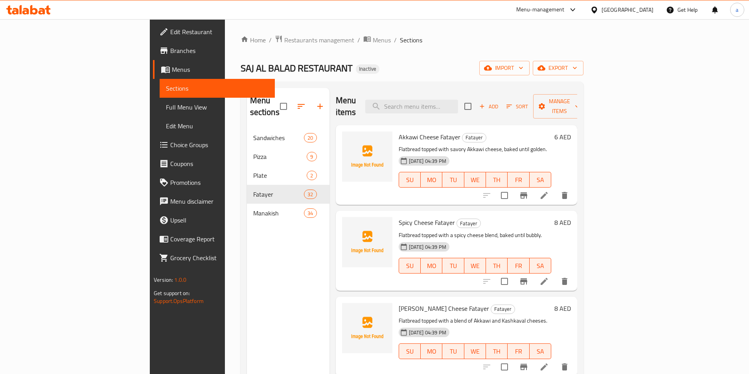
click at [329, 242] on div "Menu items Add Sort Manage items Akkawi Cheese Fatayer Fatayer Flatbread topped…" at bounding box center [453, 275] width 248 height 374
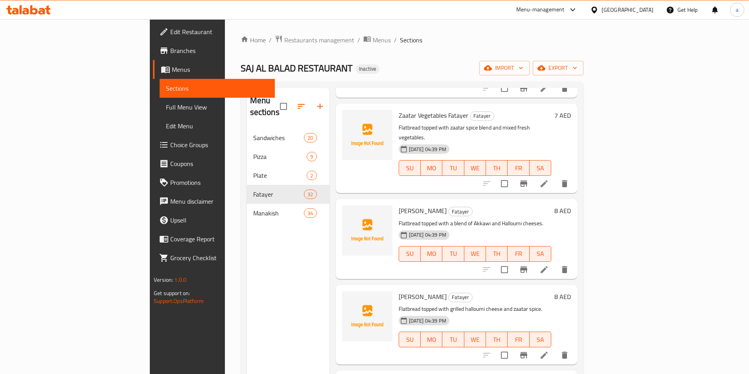
scroll to position [708, 0]
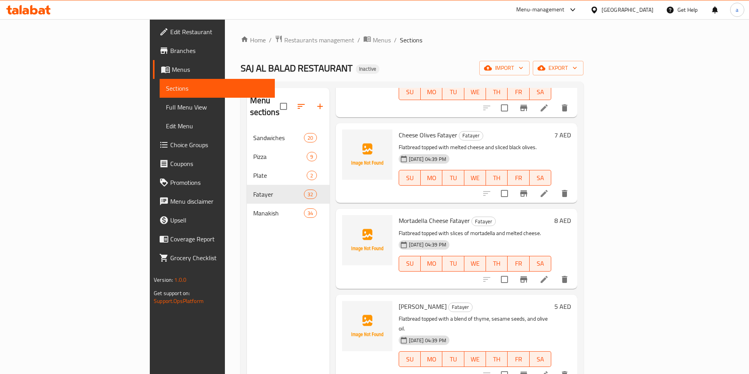
click at [549, 371] on icon at bounding box center [543, 375] width 9 height 9
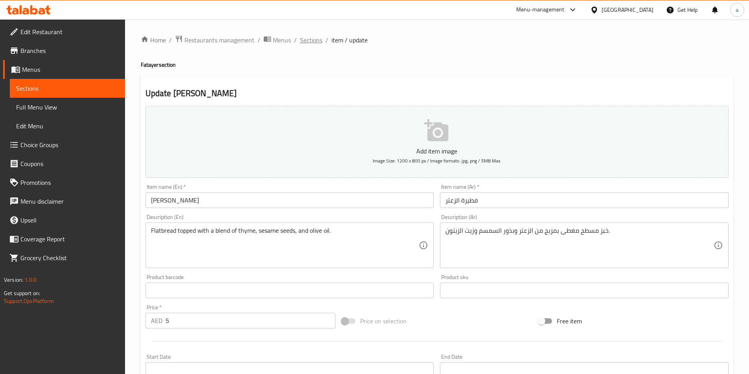
click at [314, 41] on span "Sections" at bounding box center [311, 39] width 22 height 9
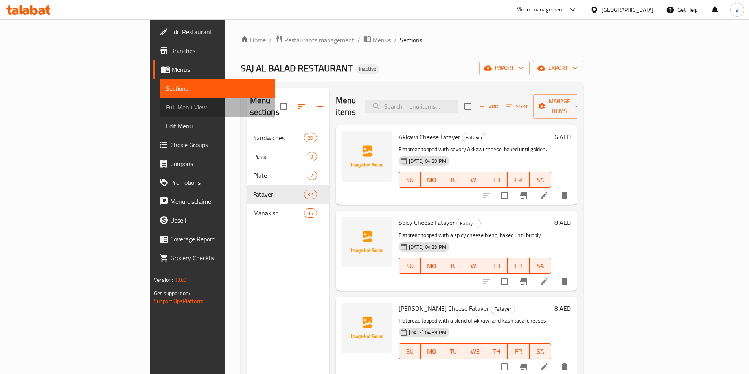
click at [160, 114] on link "Full Menu View" at bounding box center [217, 107] width 115 height 19
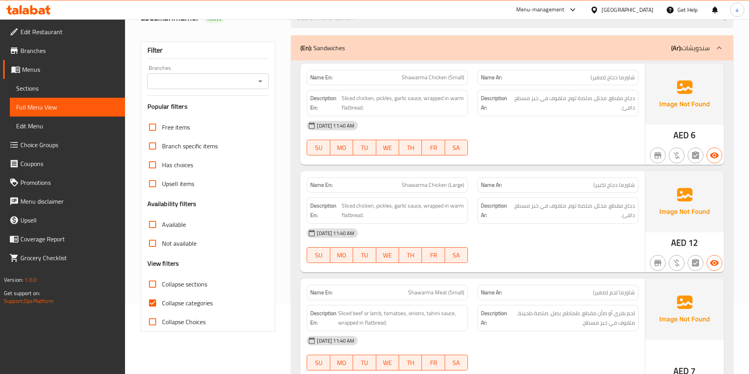
scroll to position [157, 0]
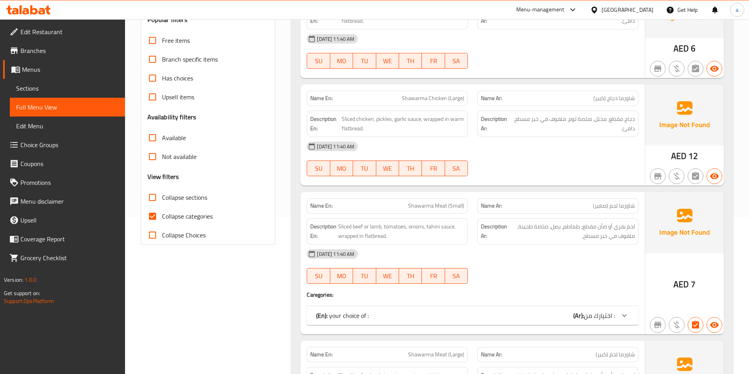
click at [189, 202] on span "Collapse sections" at bounding box center [184, 197] width 45 height 9
click at [162, 202] on input "Collapse sections" at bounding box center [152, 197] width 19 height 19
checkbox input "true"
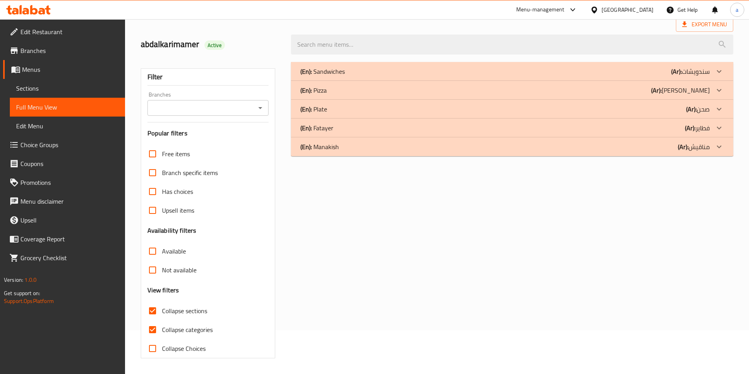
click at [194, 325] on span "Collapse categories" at bounding box center [187, 329] width 51 height 9
click at [162, 321] on input "Collapse categories" at bounding box center [152, 330] width 19 height 19
checkbox input "false"
click at [368, 150] on div "(En): Manakish (Ar): مناقيش" at bounding box center [504, 146] width 409 height 9
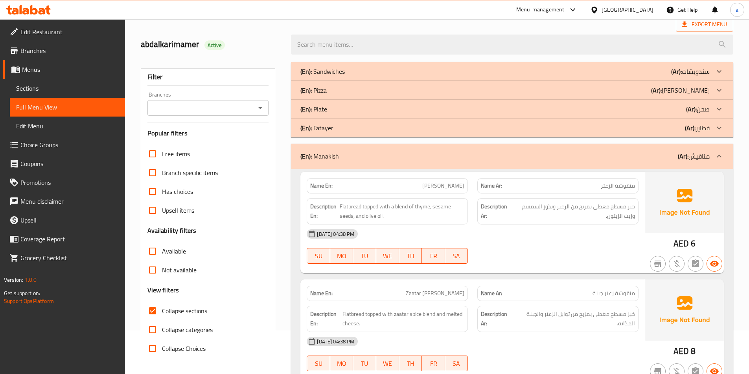
click at [364, 133] on div "(En): Fatayer (Ar): فطاير" at bounding box center [512, 128] width 442 height 19
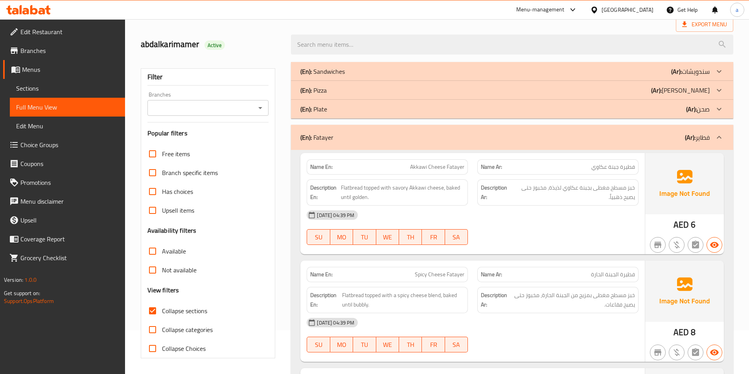
click at [401, 134] on div "(En): Fatayer (Ar): فطاير" at bounding box center [504, 137] width 409 height 9
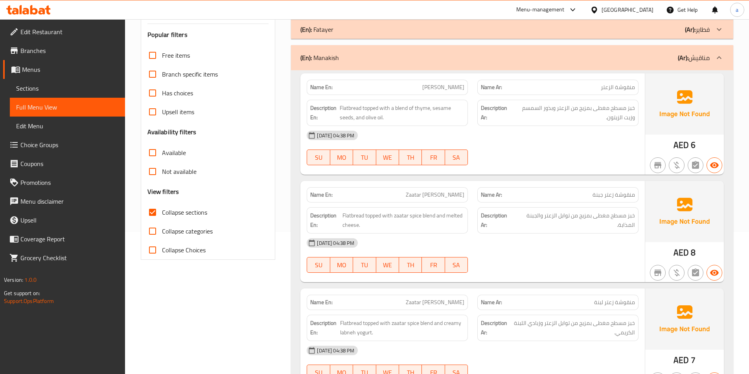
scroll to position [187, 0]
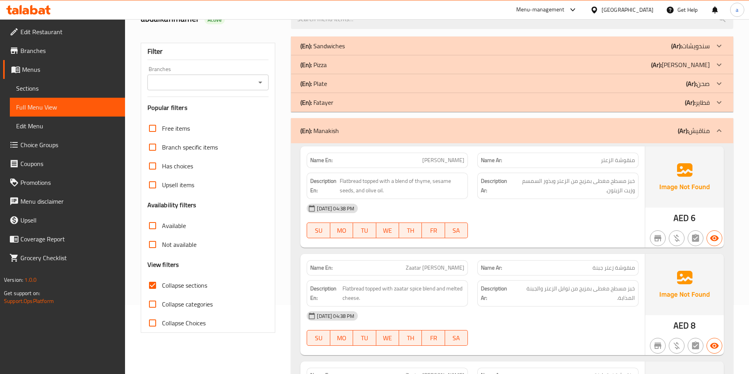
scroll to position [108, 0]
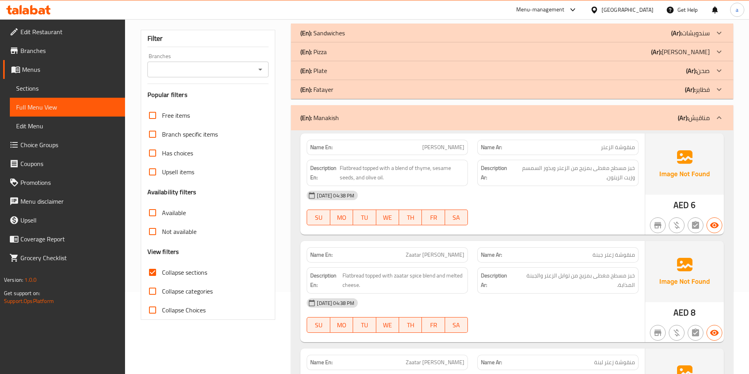
scroll to position [69, 0]
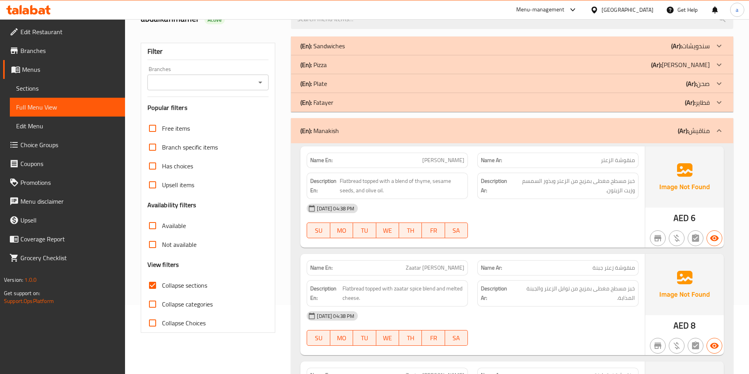
click at [340, 104] on div "(En): Fatayer (Ar): فطاير" at bounding box center [504, 102] width 409 height 9
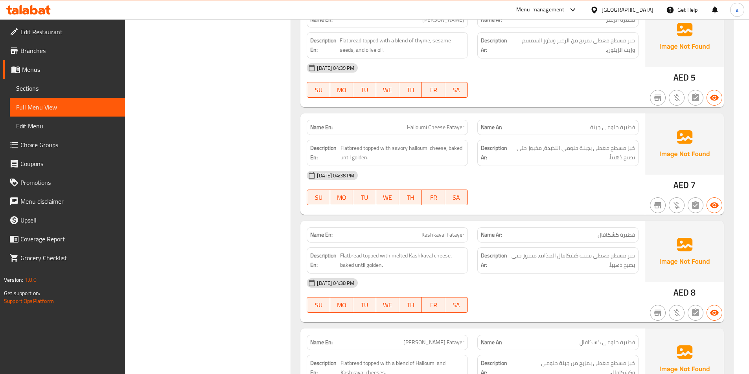
scroll to position [1286, 0]
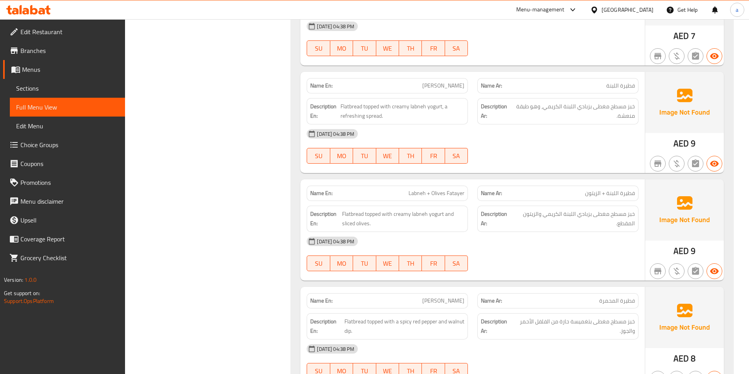
scroll to position [1758, 0]
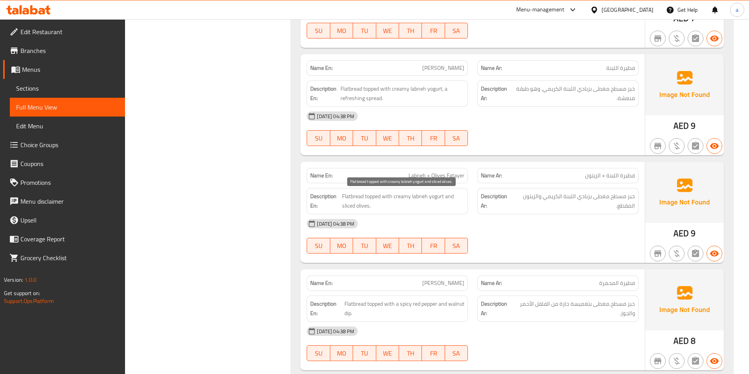
click at [375, 205] on span "Flatbread topped with creamy labneh yogurt and sliced olives." at bounding box center [403, 201] width 122 height 19
click at [375, 198] on span "Flatbread topped with creamy labneh yogurt and sliced olives." at bounding box center [403, 201] width 122 height 19
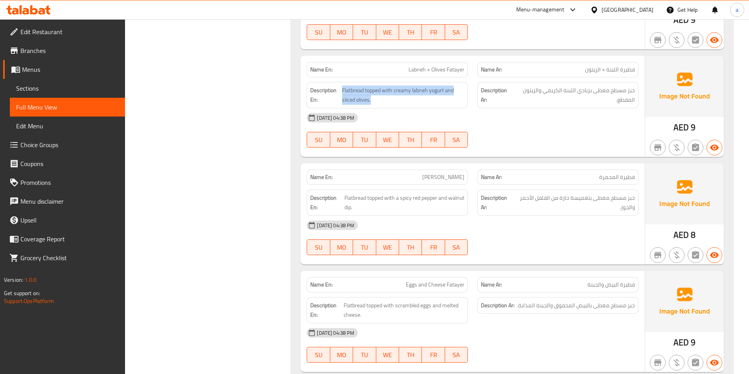
scroll to position [1954, 0]
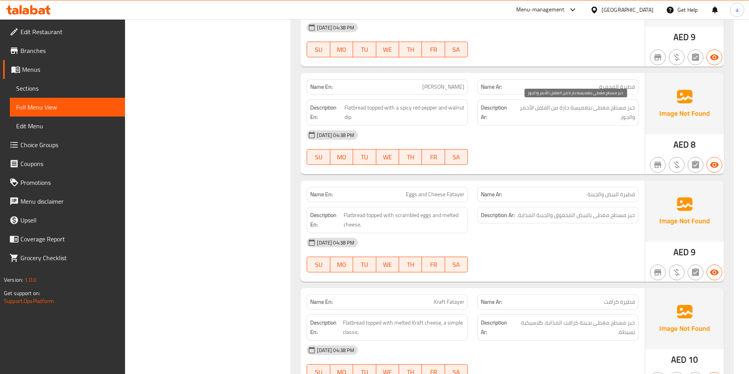
click at [580, 119] on span "خبز مسطح مغطى بتغميسة حارة من الفلفل الأحمر والجوز." at bounding box center [573, 112] width 121 height 19
click at [424, 110] on span "Flatbread topped with a spicy red pepper and walnut dip." at bounding box center [404, 112] width 120 height 19
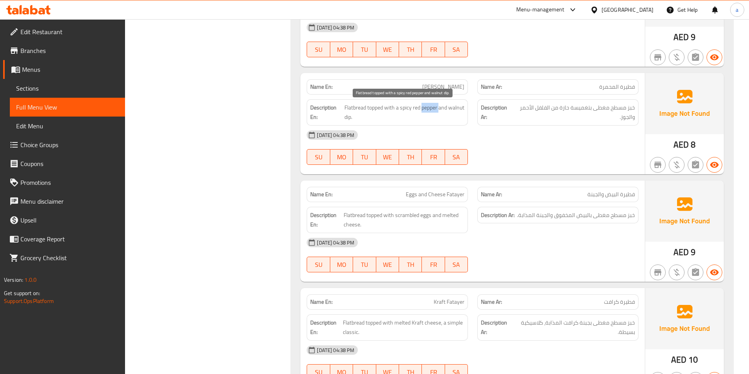
click at [424, 110] on span "Flatbread topped with a spicy red pepper and walnut dip." at bounding box center [404, 112] width 120 height 19
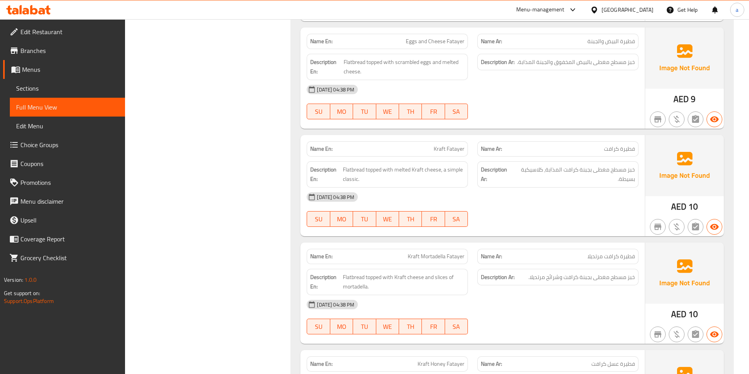
scroll to position [2111, 0]
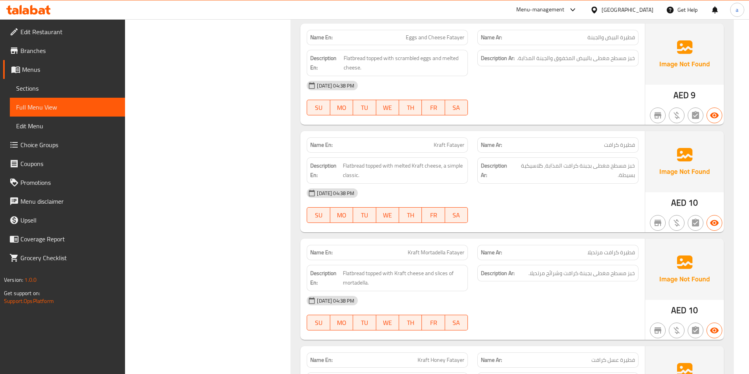
click at [519, 273] on h6 "Description Ar: خبز مسطح مغطى بجبنة كرافت وشرائح مرتديلا." at bounding box center [558, 274] width 154 height 10
click at [521, 272] on h6 "Description Ar: خبز مسطح مغطى بجبنة كرافت وشرائح مرتديلا." at bounding box center [558, 274] width 154 height 10
click at [436, 264] on div "Description En: Flatbread topped with Kraft cheese and slices of mortadella." at bounding box center [387, 279] width 171 height 36
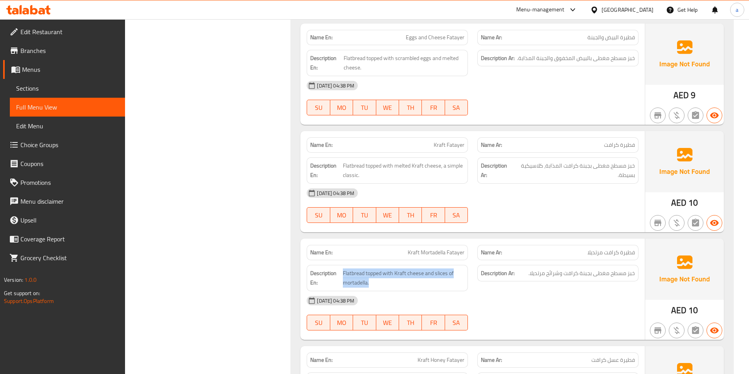
click at [436, 264] on div "Description En: Flatbread topped with Kraft cheese and slices of mortadella." at bounding box center [387, 279] width 171 height 36
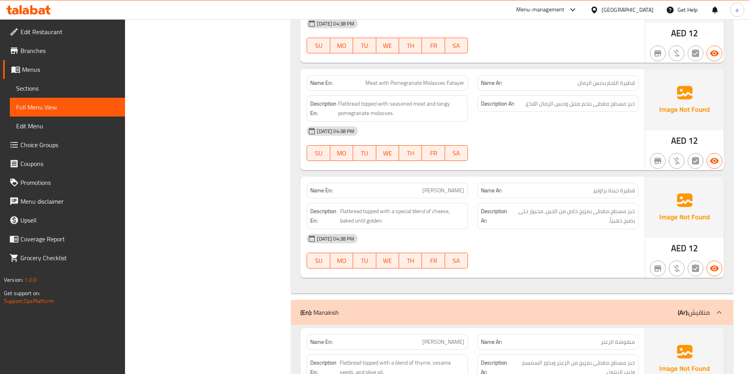
scroll to position [3368, 0]
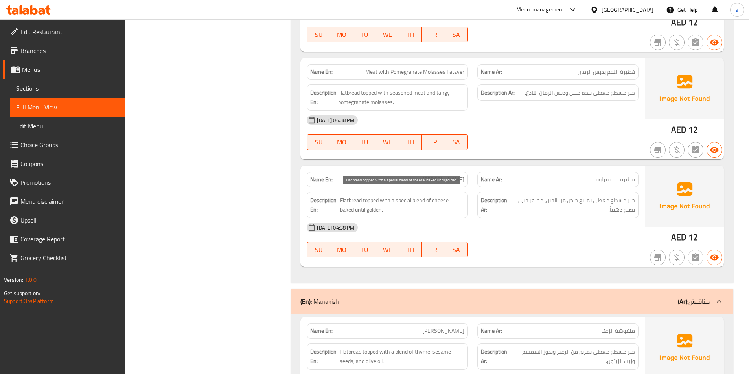
click at [397, 213] on span "Flatbread topped with a special blend of cheese, baked until golden." at bounding box center [402, 205] width 124 height 19
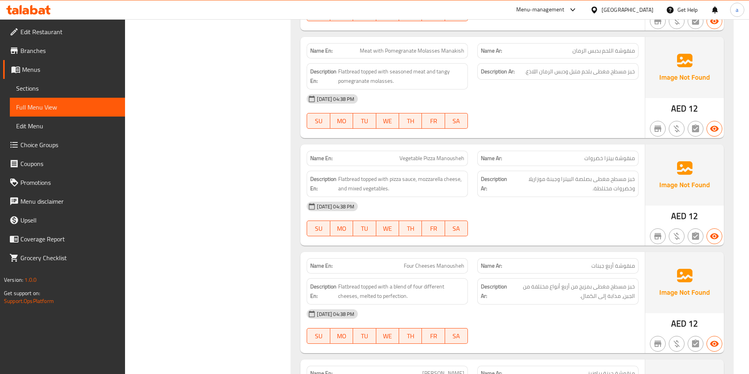
scroll to position [6840, 0]
